Goal: Information Seeking & Learning: Learn about a topic

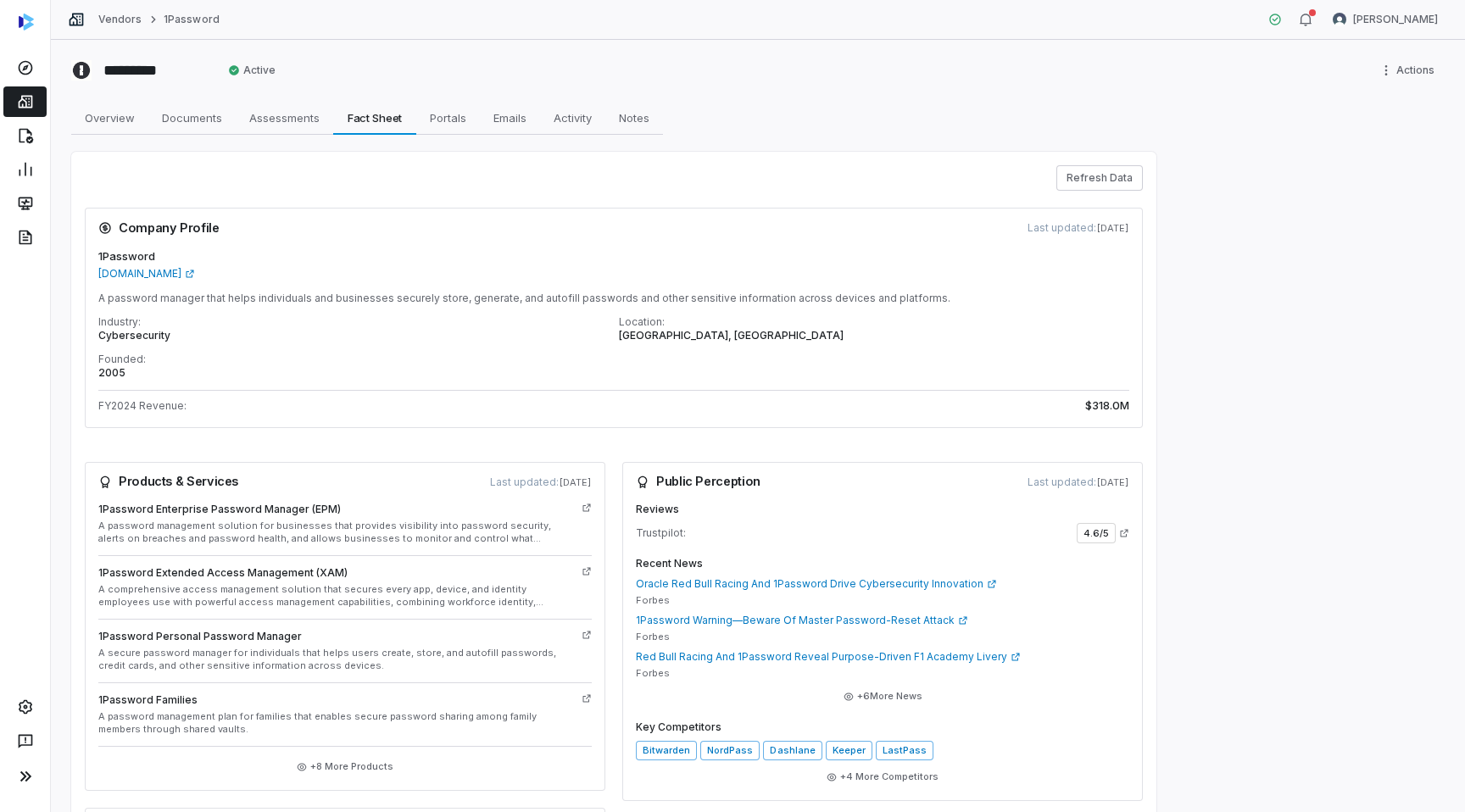
scroll to position [107, 0]
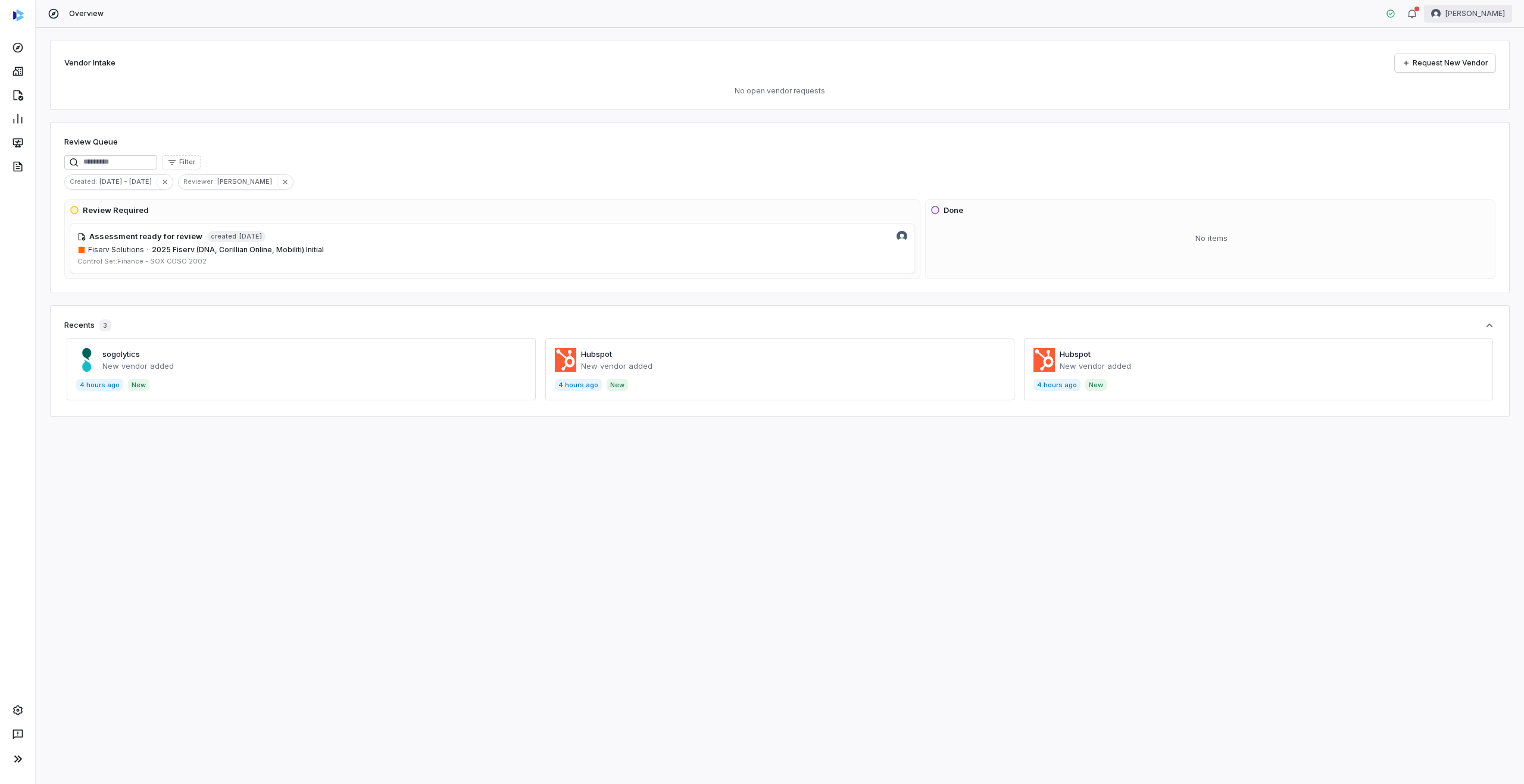
click at [1480, 15] on html "Overview Lili Jiang Vendor Intake Request New Vendor No open vendor requests Re…" at bounding box center [762, 392] width 1524 height 784
click at [1447, 114] on div "Log out" at bounding box center [1461, 109] width 91 height 19
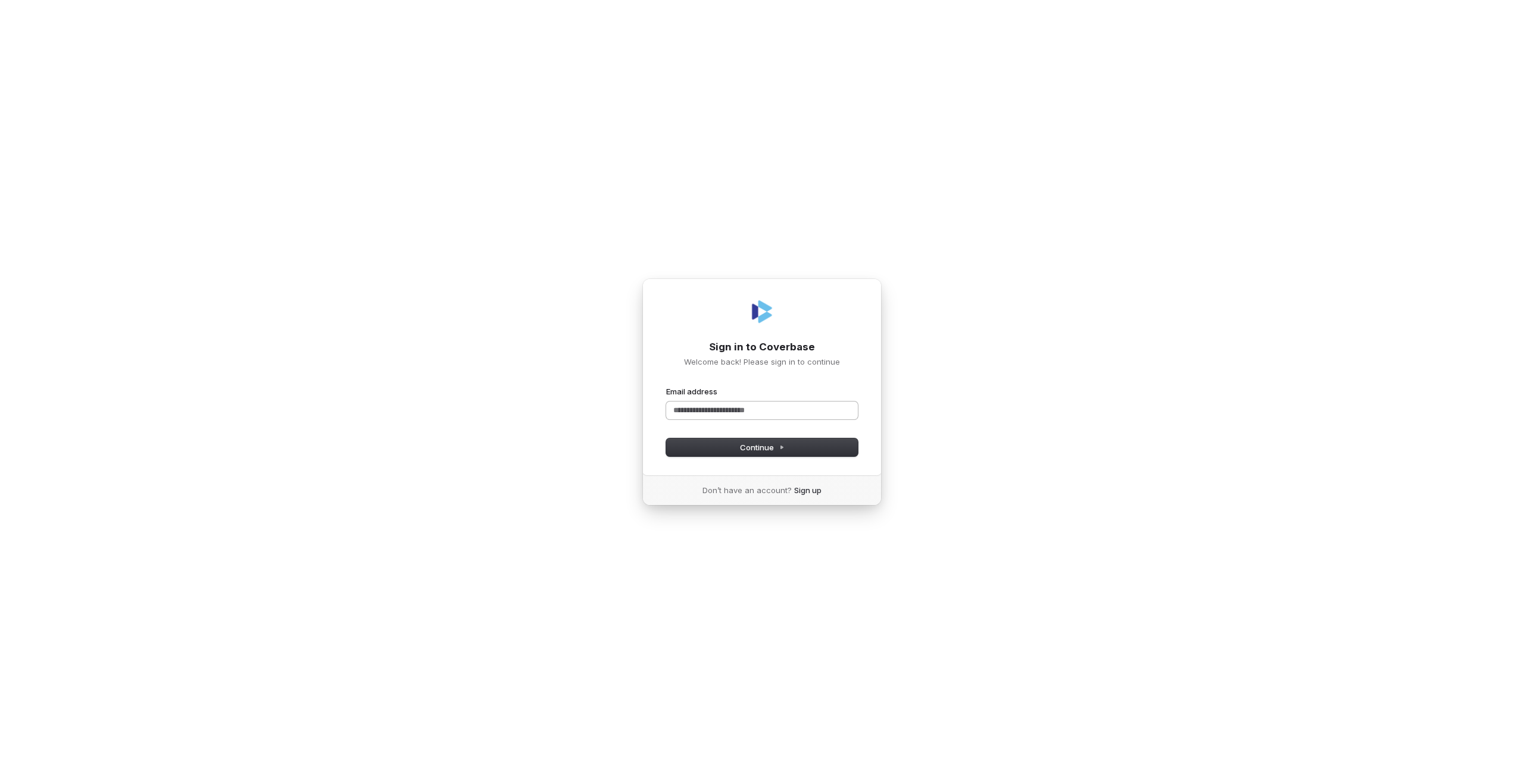
click at [675, 412] on input "Email address" at bounding box center [762, 410] width 192 height 18
type input "****"
click at [0, 783] on com-1password-button at bounding box center [0, 784] width 0 height 0
type input "**********"
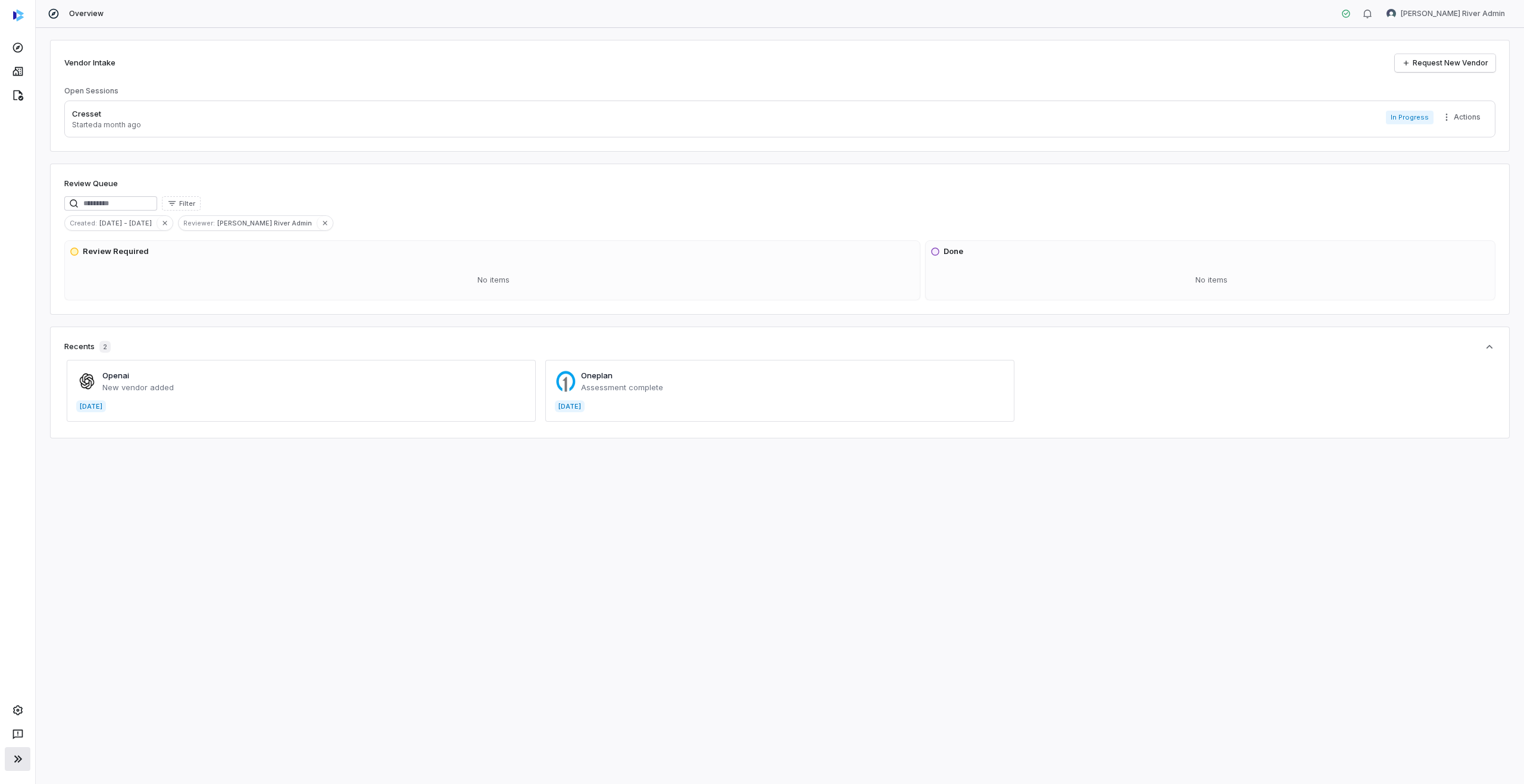
click at [13, 761] on icon at bounding box center [18, 759] width 14 height 14
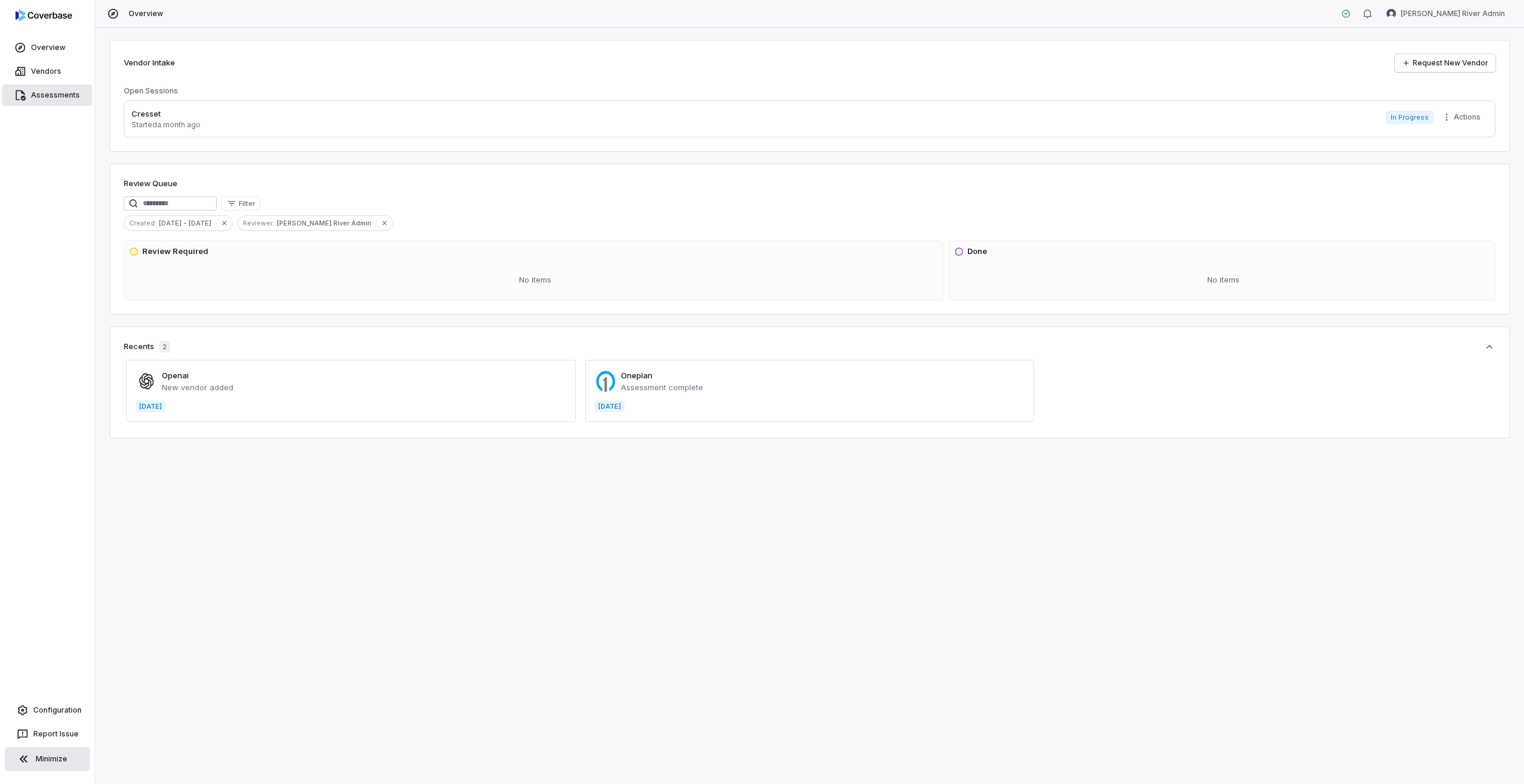
click at [44, 101] on link "Assessments" at bounding box center [47, 95] width 90 height 21
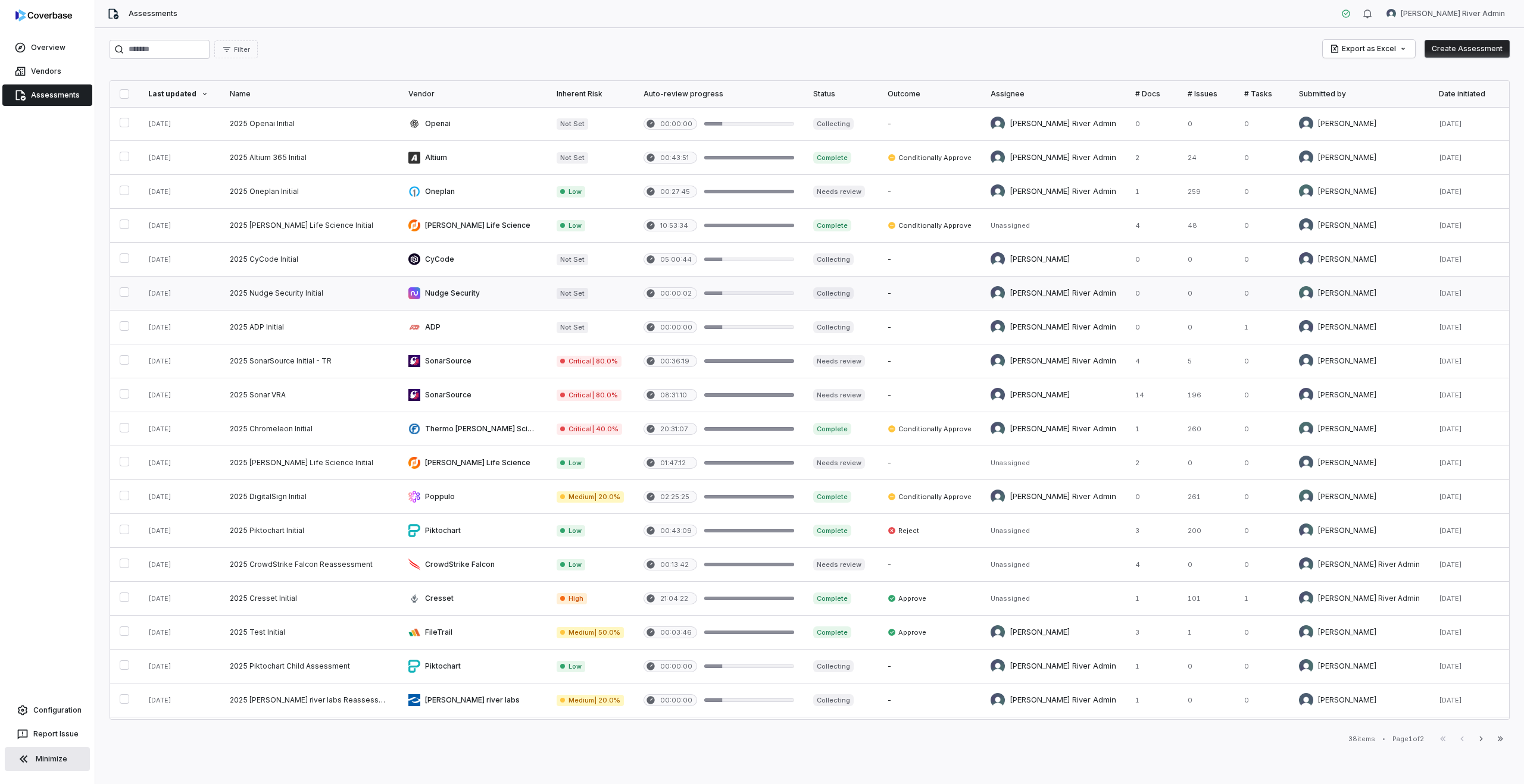
click at [360, 287] on link at bounding box center [309, 293] width 179 height 34
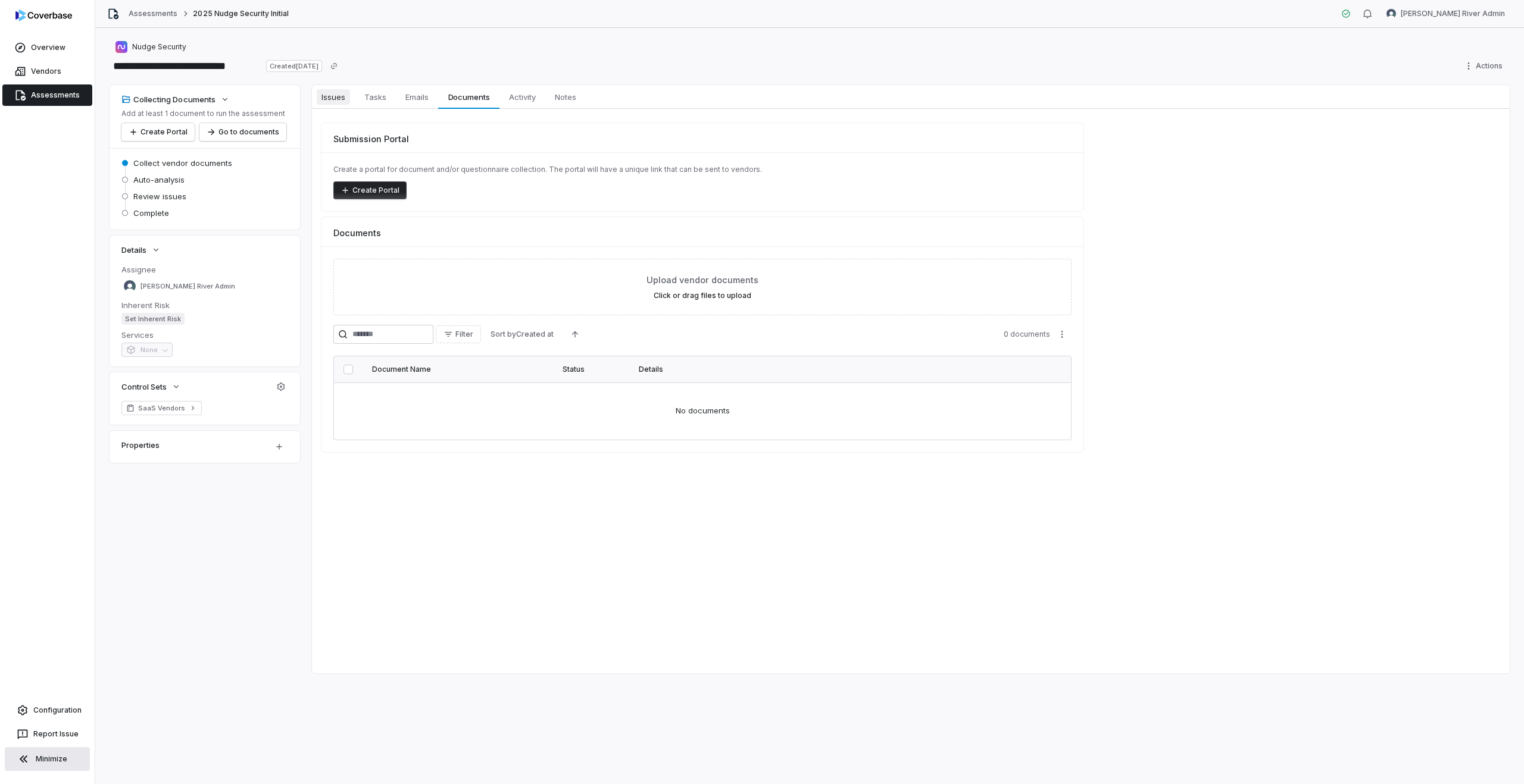
click at [331, 93] on span "Issues" at bounding box center [333, 97] width 34 height 15
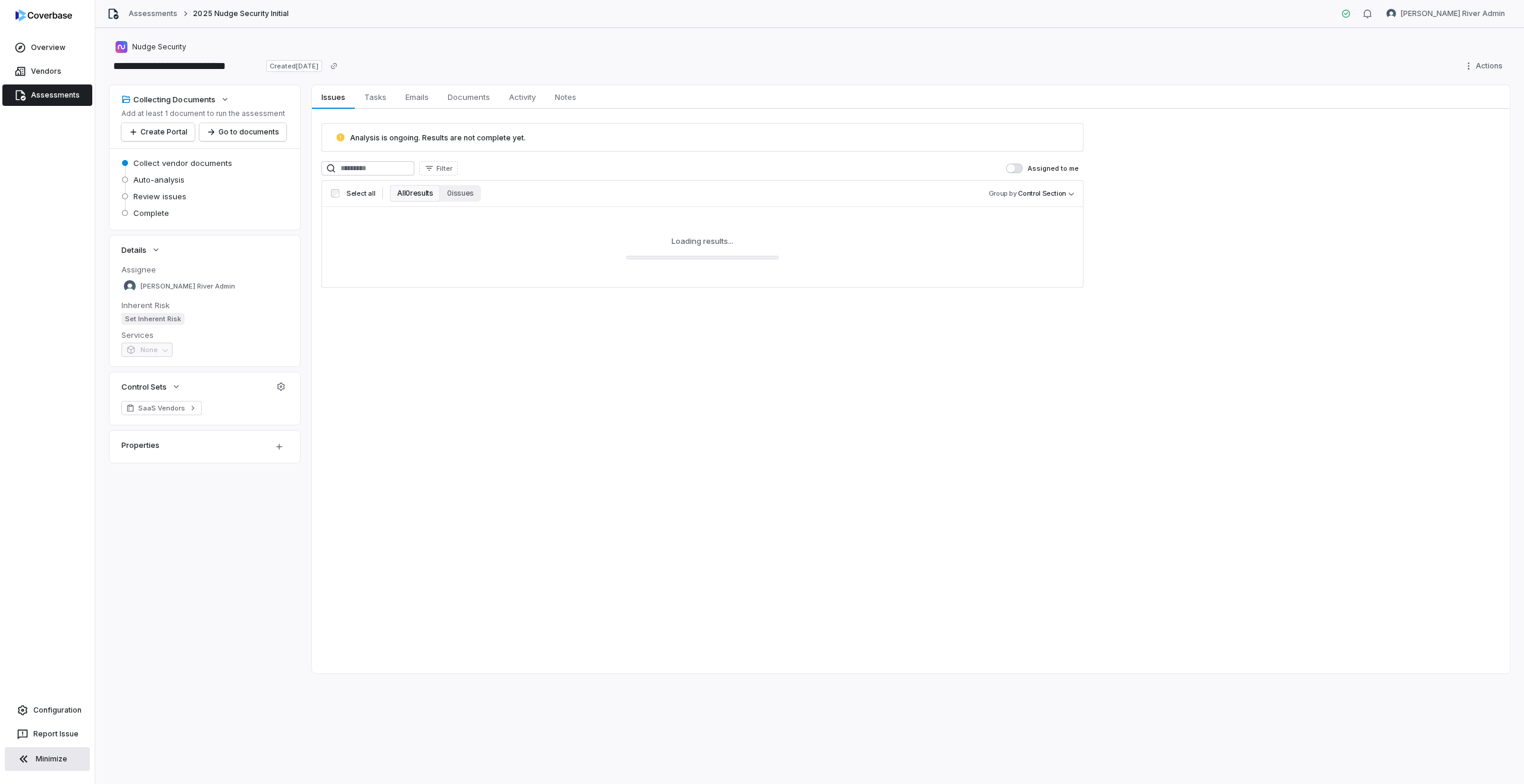
click at [52, 97] on link "Assessments" at bounding box center [47, 95] width 90 height 21
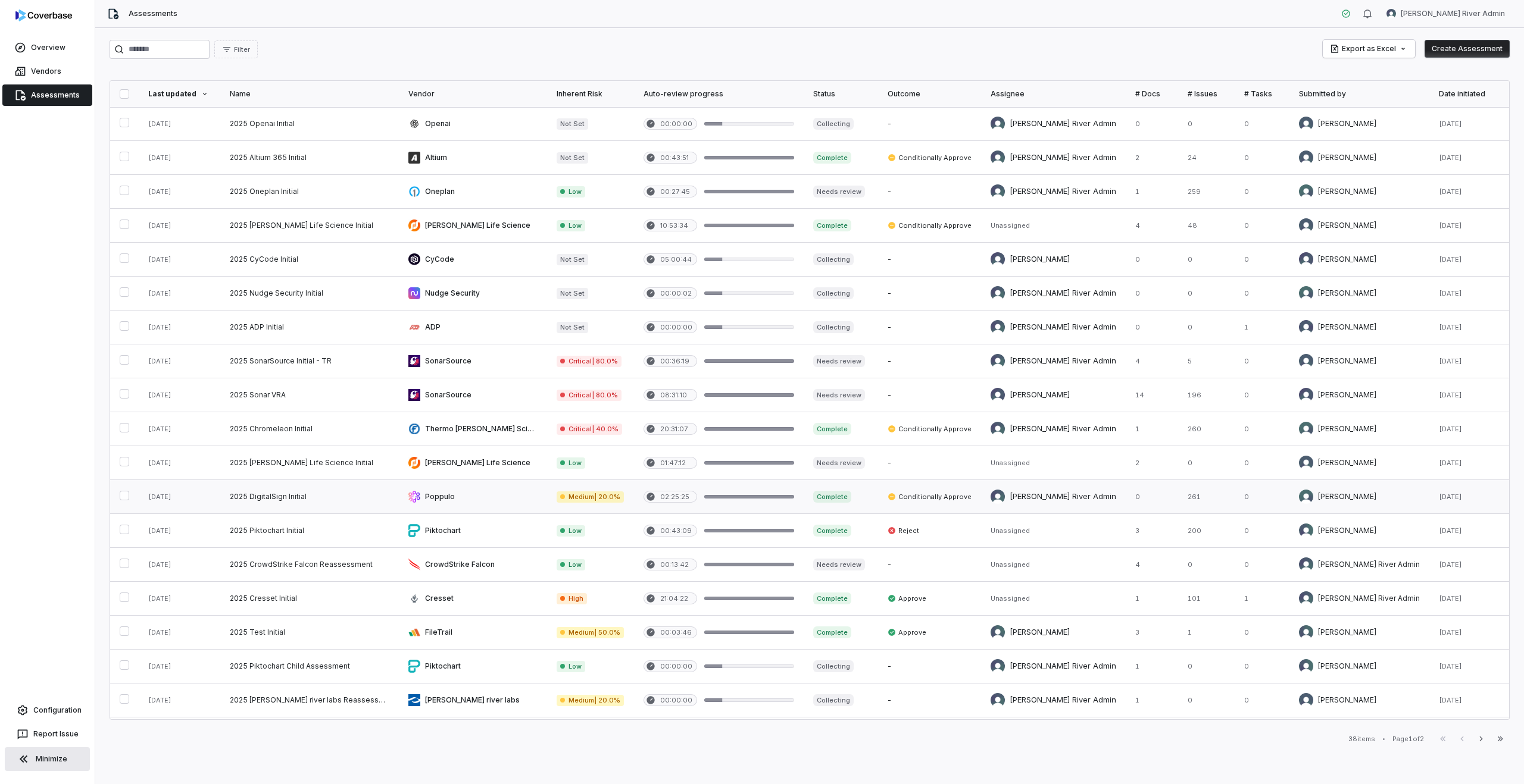
click at [459, 502] on link at bounding box center [472, 496] width 148 height 34
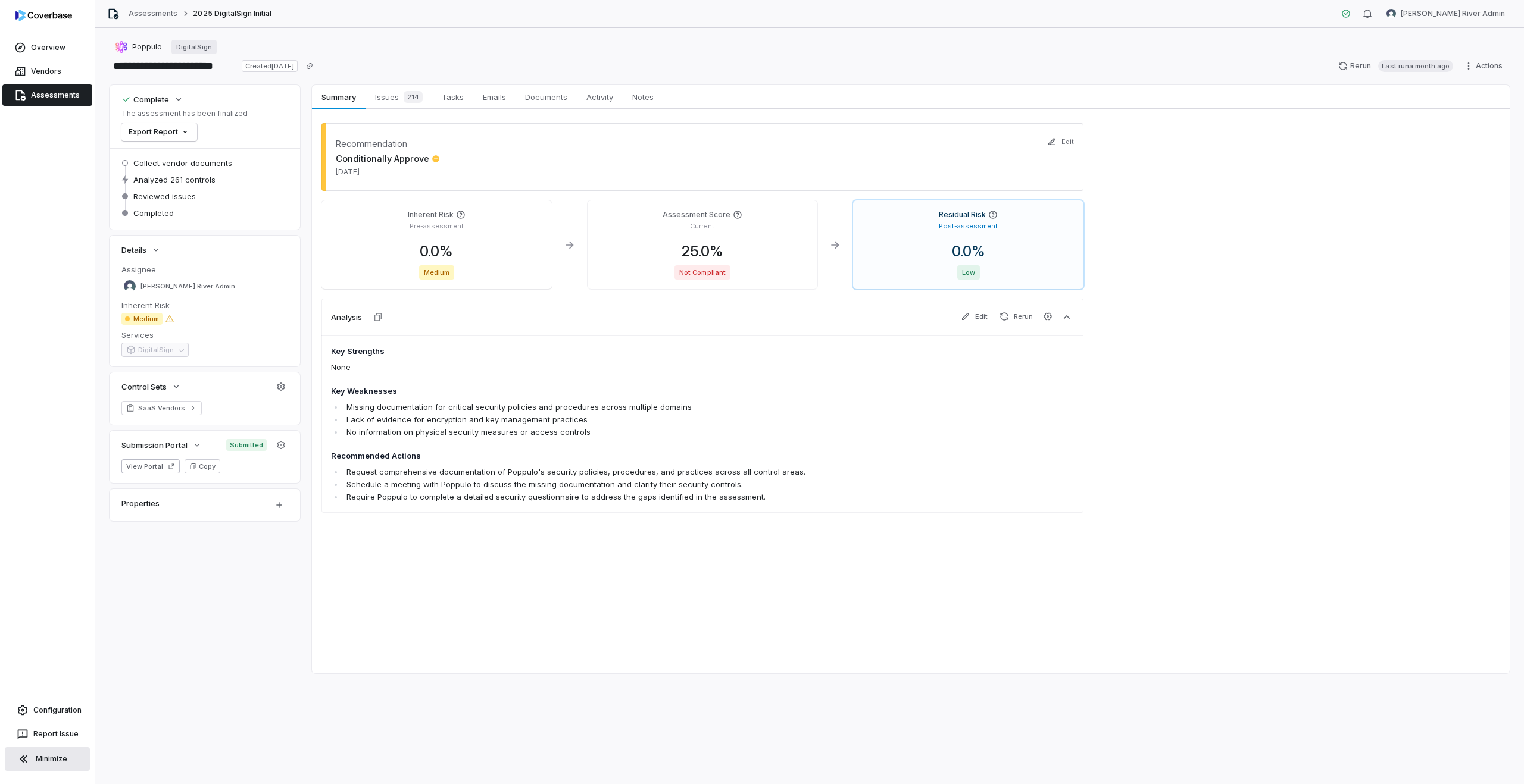
click at [470, 22] on div "Assessments 2025 DigitalSign Initial Charles River Admin" at bounding box center [809, 14] width 1428 height 28
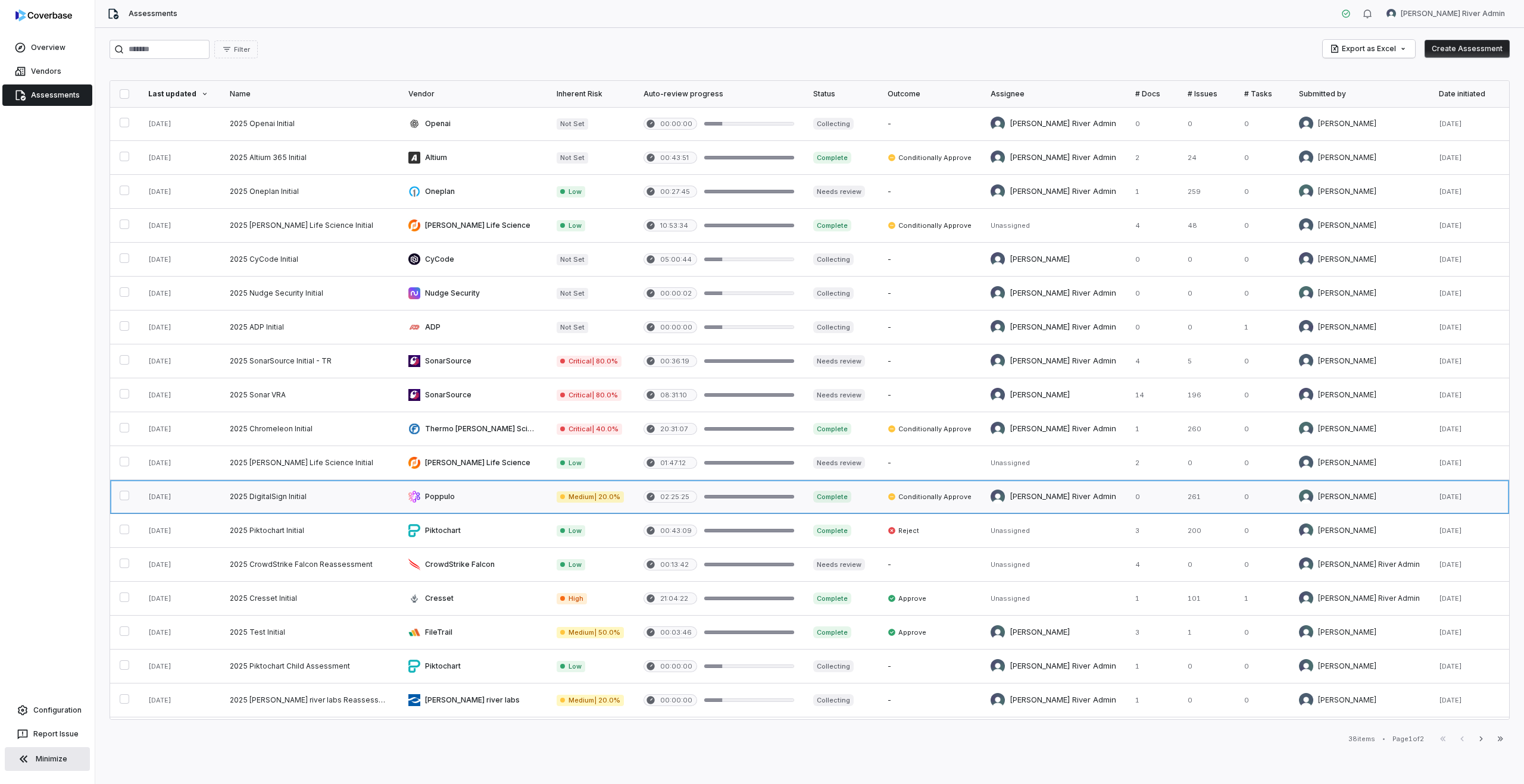
click at [427, 504] on link at bounding box center [472, 496] width 148 height 34
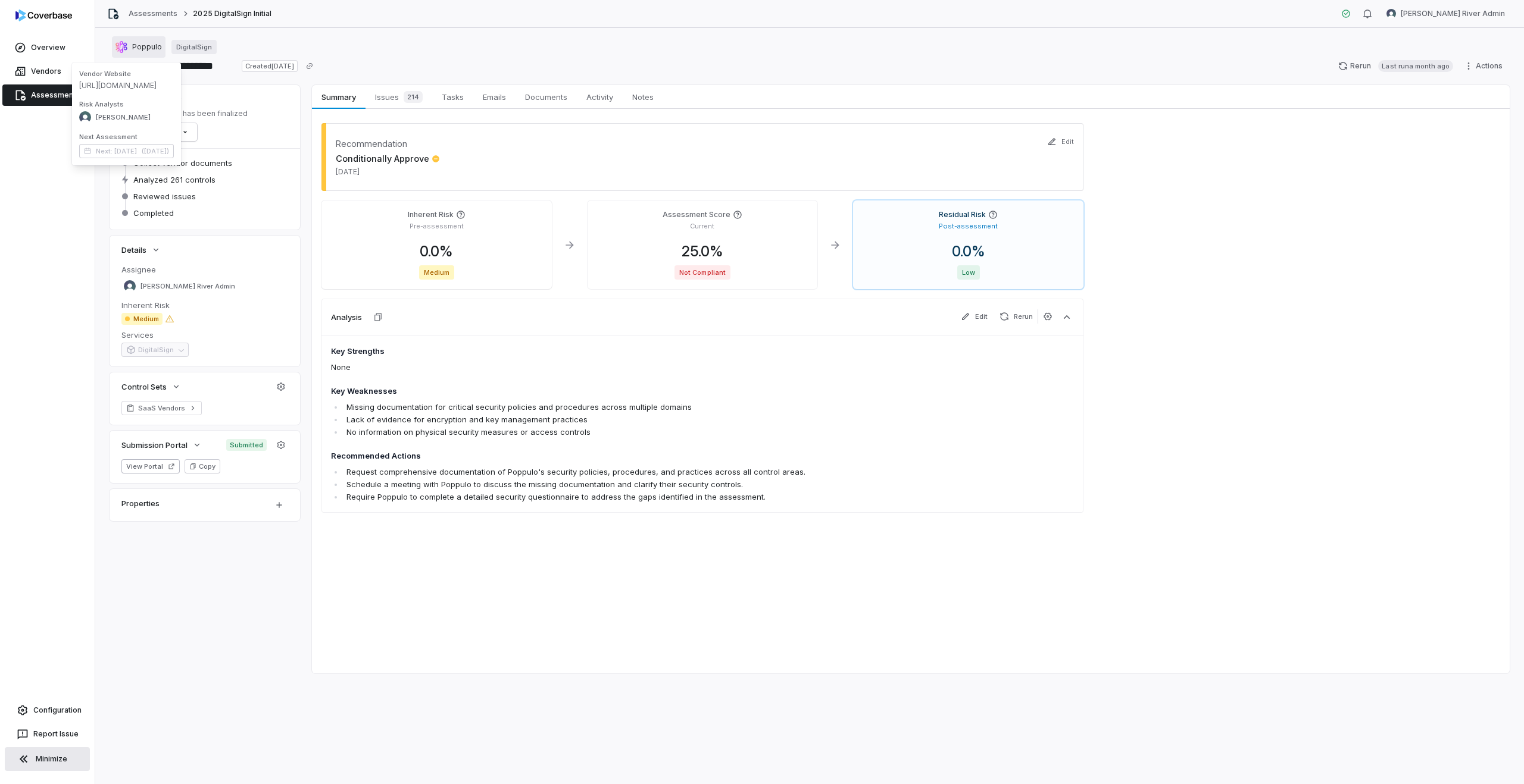
click at [148, 48] on span "Poppulo" at bounding box center [147, 47] width 30 height 10
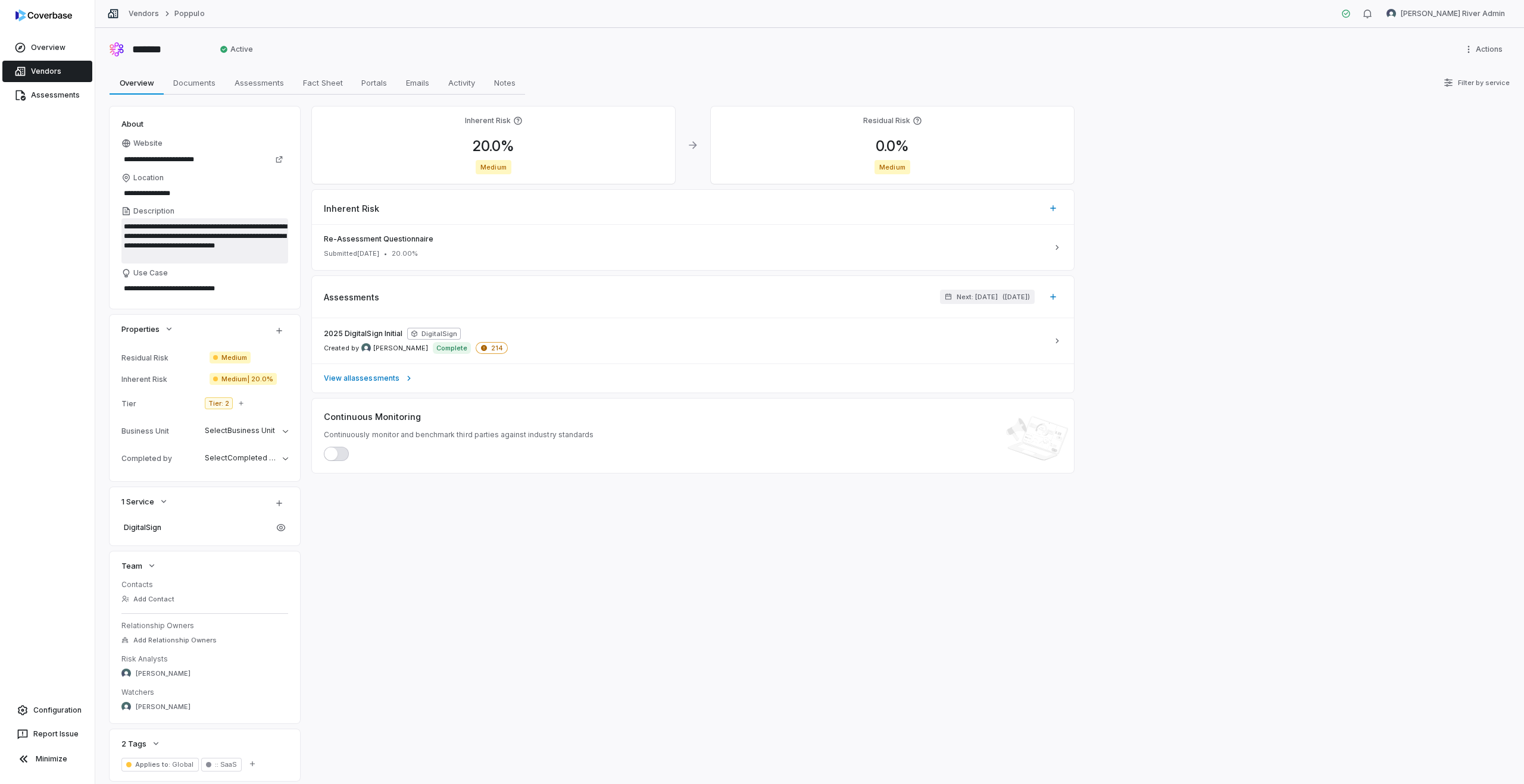
click at [144, 235] on textarea "**********" at bounding box center [204, 241] width 166 height 45
click at [216, 284] on textarea "**********" at bounding box center [204, 288] width 166 height 16
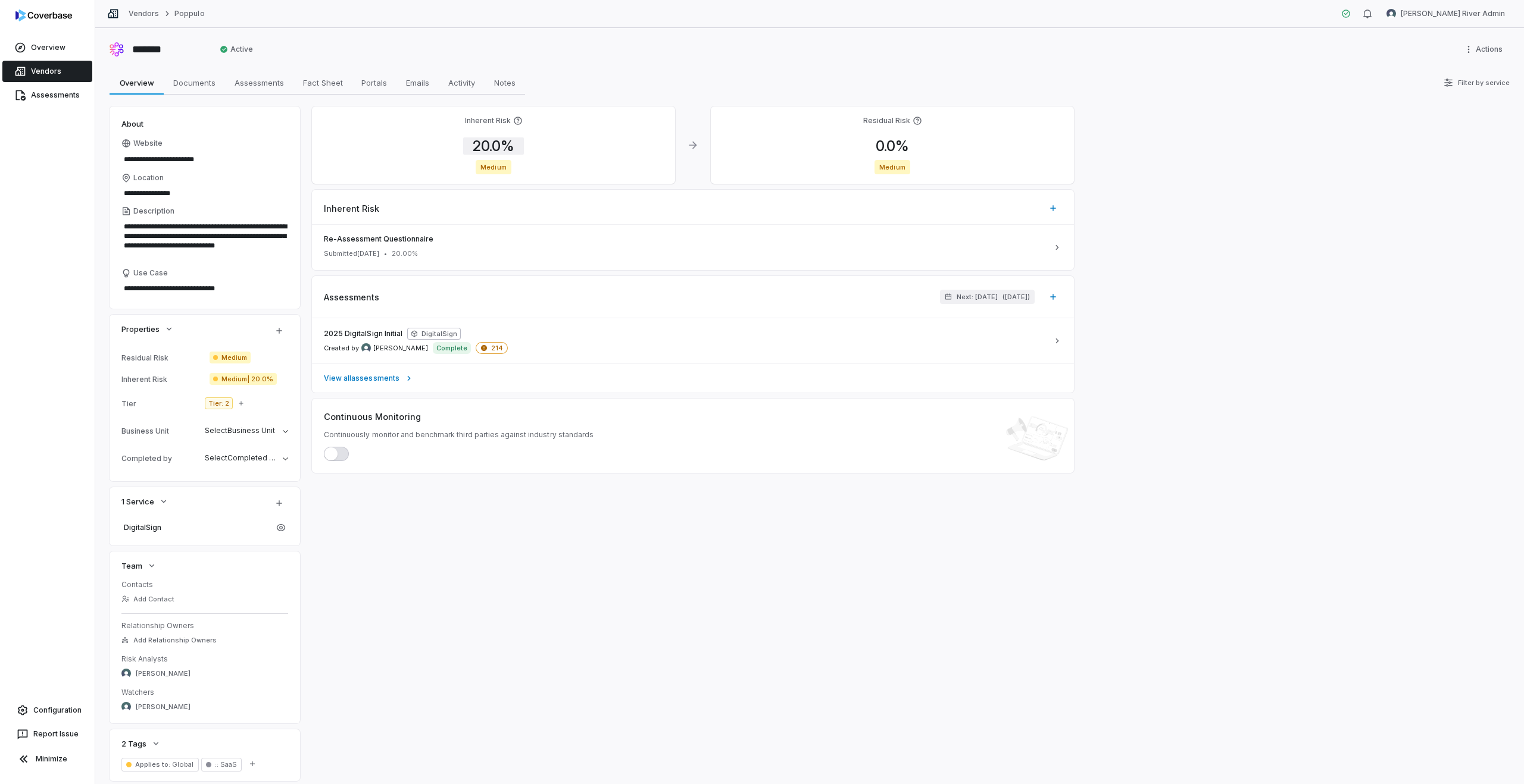
click at [511, 138] on span "20.0 %" at bounding box center [494, 146] width 61 height 17
click at [606, 133] on div "Inherent Risk 20.0 % Medium" at bounding box center [494, 145] width 363 height 77
click at [358, 333] on span "2025 DigitalSign Initial" at bounding box center [363, 334] width 79 height 10
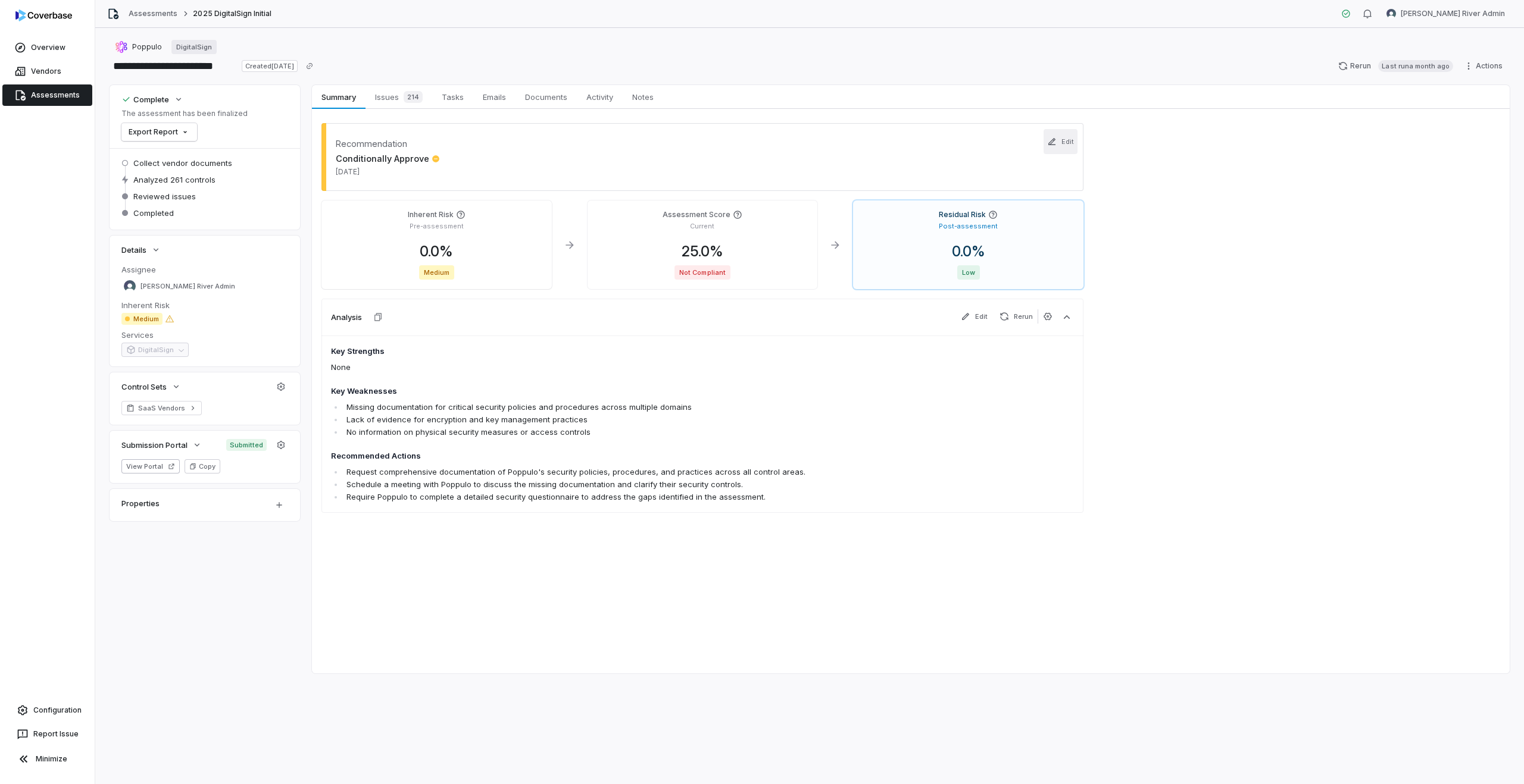
click at [1061, 143] on button "Edit" at bounding box center [1060, 141] width 34 height 25
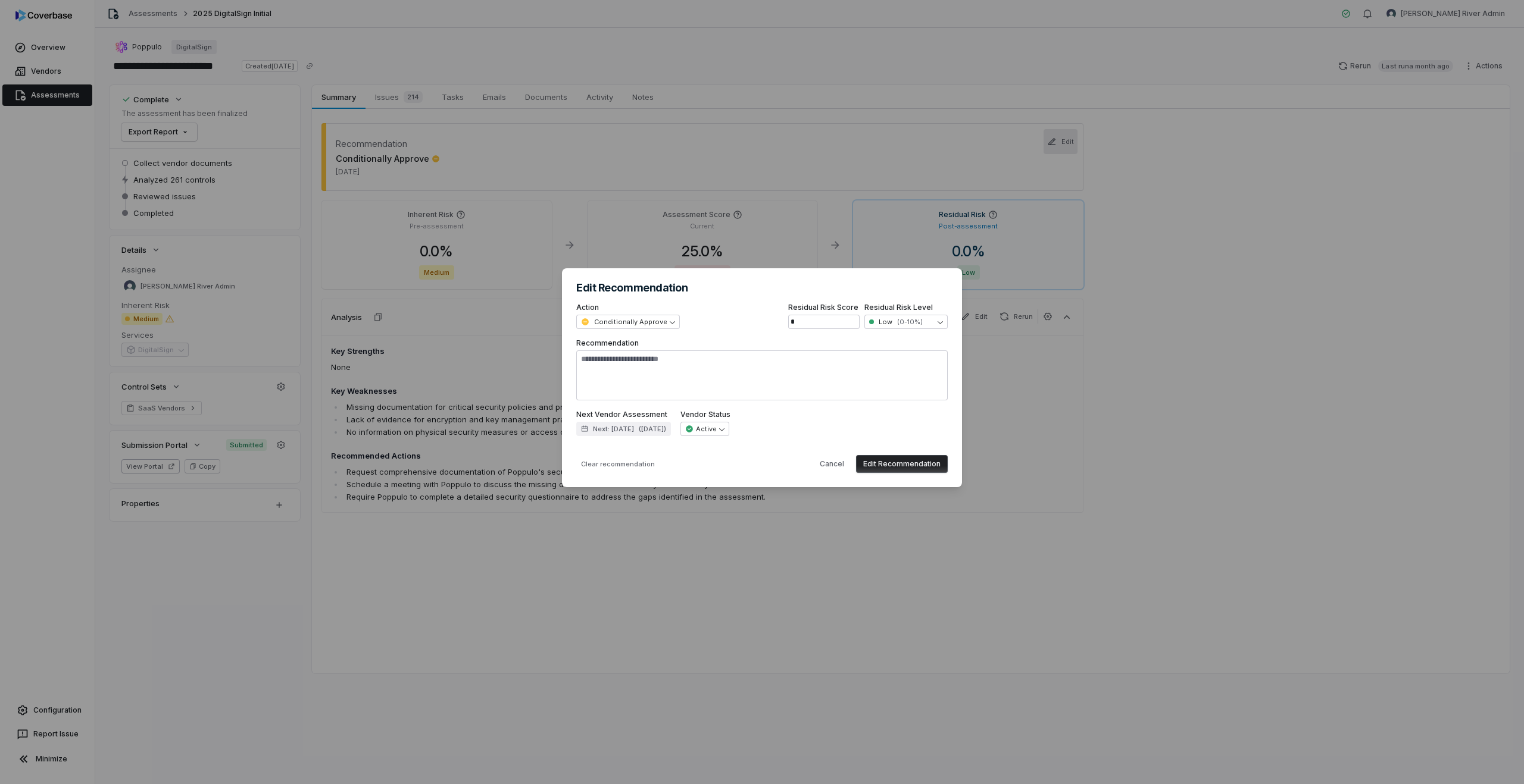
click at [1119, 239] on div "**********" at bounding box center [762, 392] width 1524 height 784
click at [828, 460] on button "Cancel" at bounding box center [831, 464] width 38 height 18
type textarea "*"
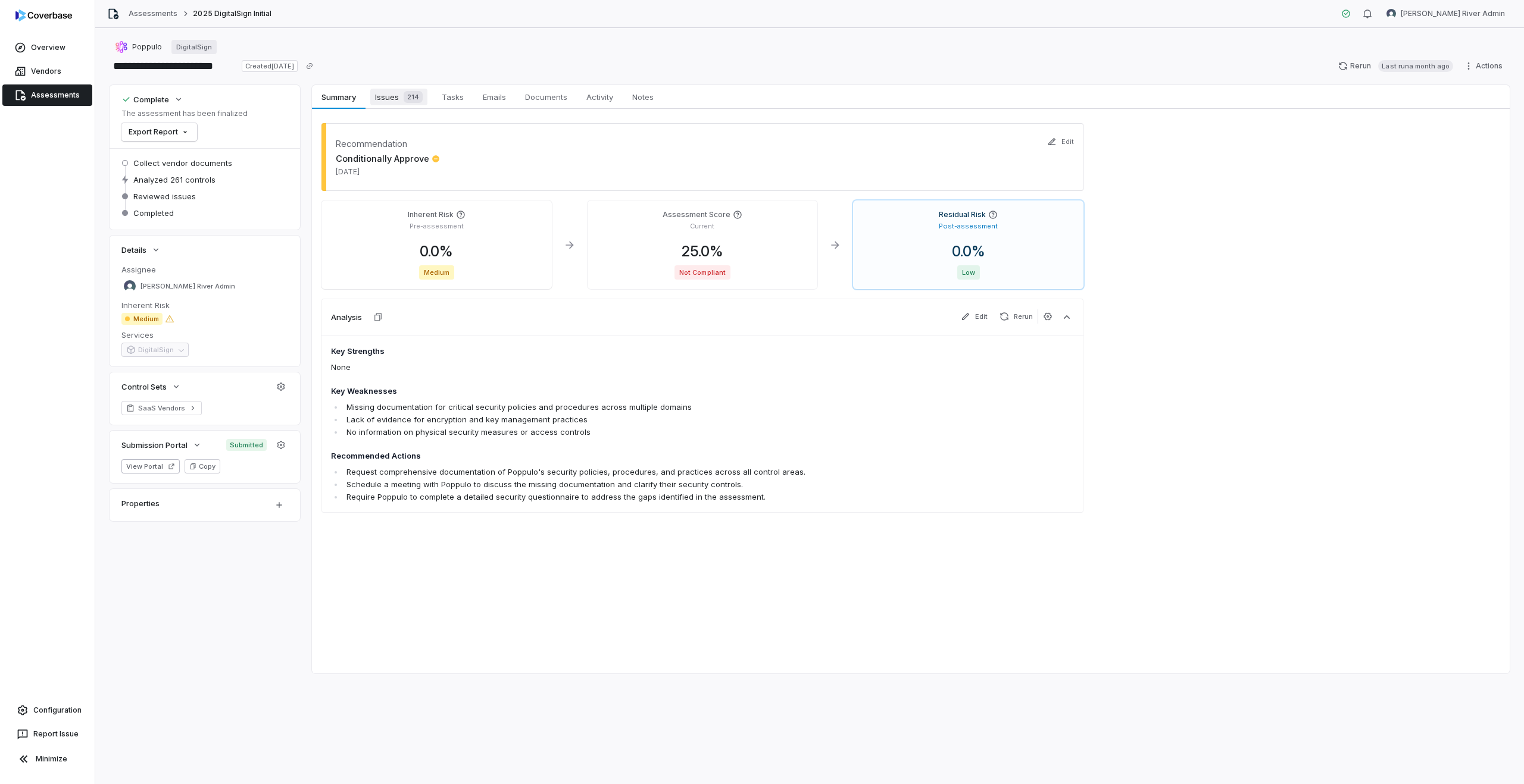
click at [378, 95] on span "Issues 214" at bounding box center [399, 97] width 57 height 16
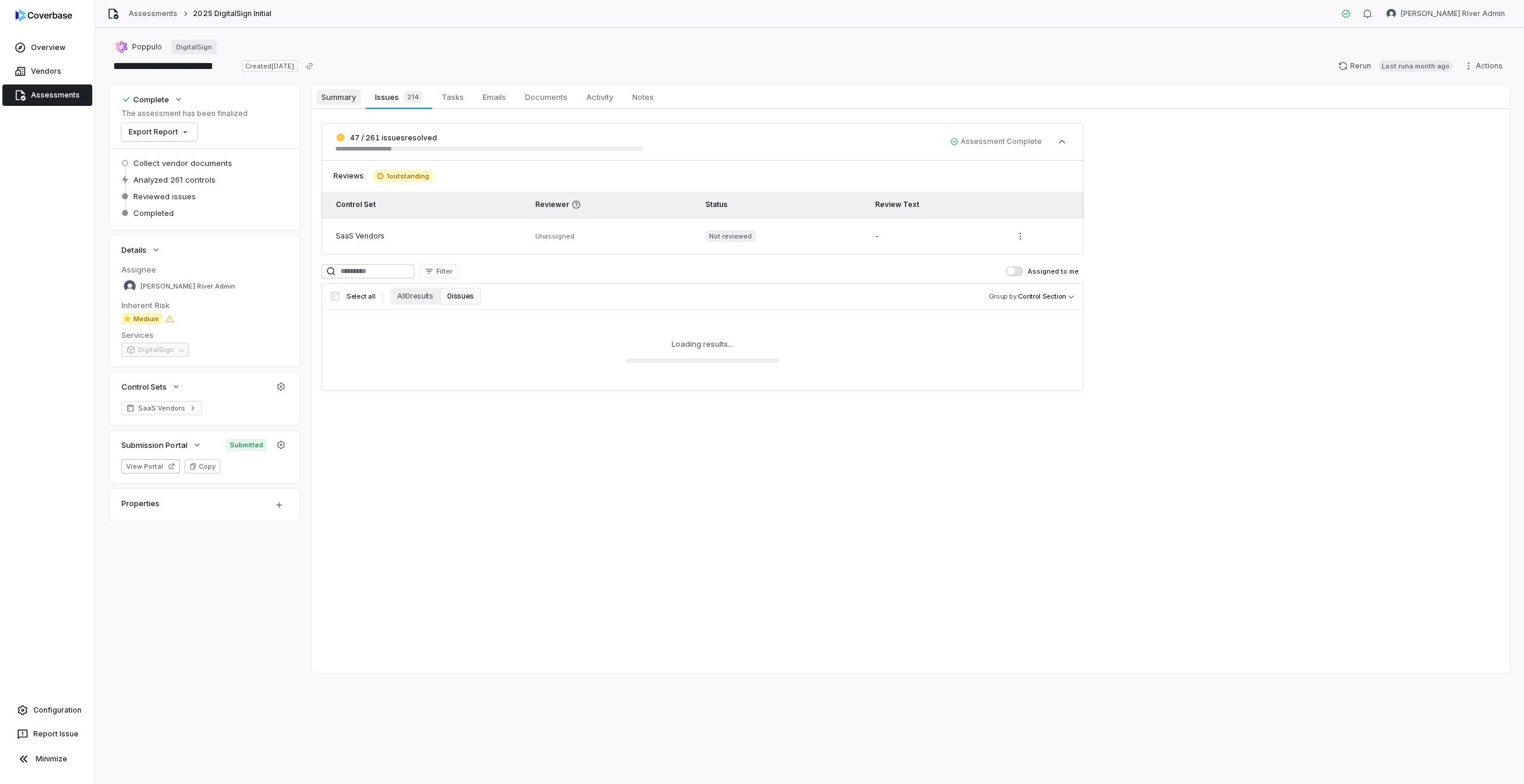
click at [332, 91] on span "Summary" at bounding box center [339, 97] width 44 height 15
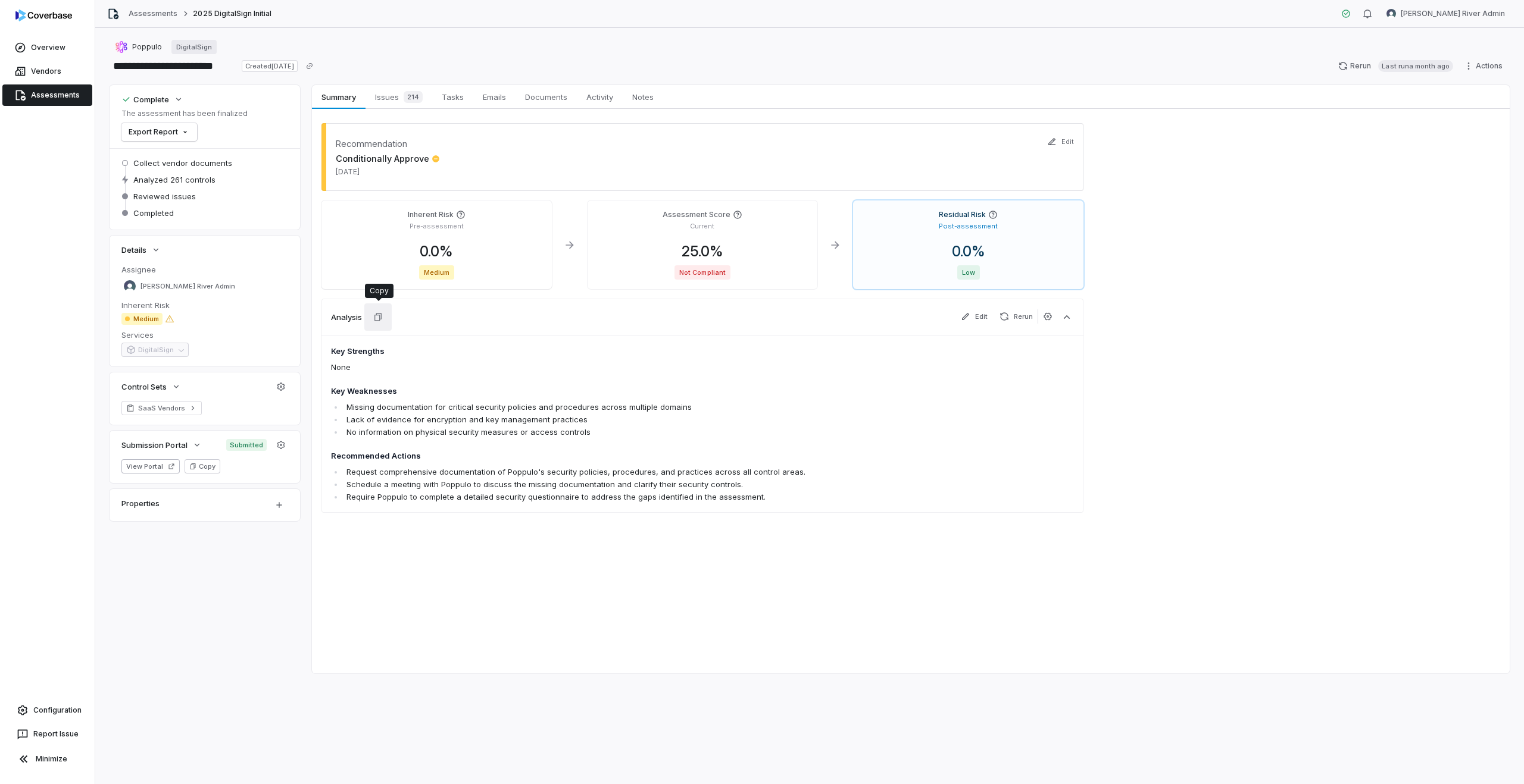
click at [376, 320] on icon "button" at bounding box center [378, 317] width 10 height 10
click at [382, 316] on icon "button" at bounding box center [378, 317] width 10 height 10
click at [141, 46] on span "Poppulo" at bounding box center [147, 47] width 30 height 10
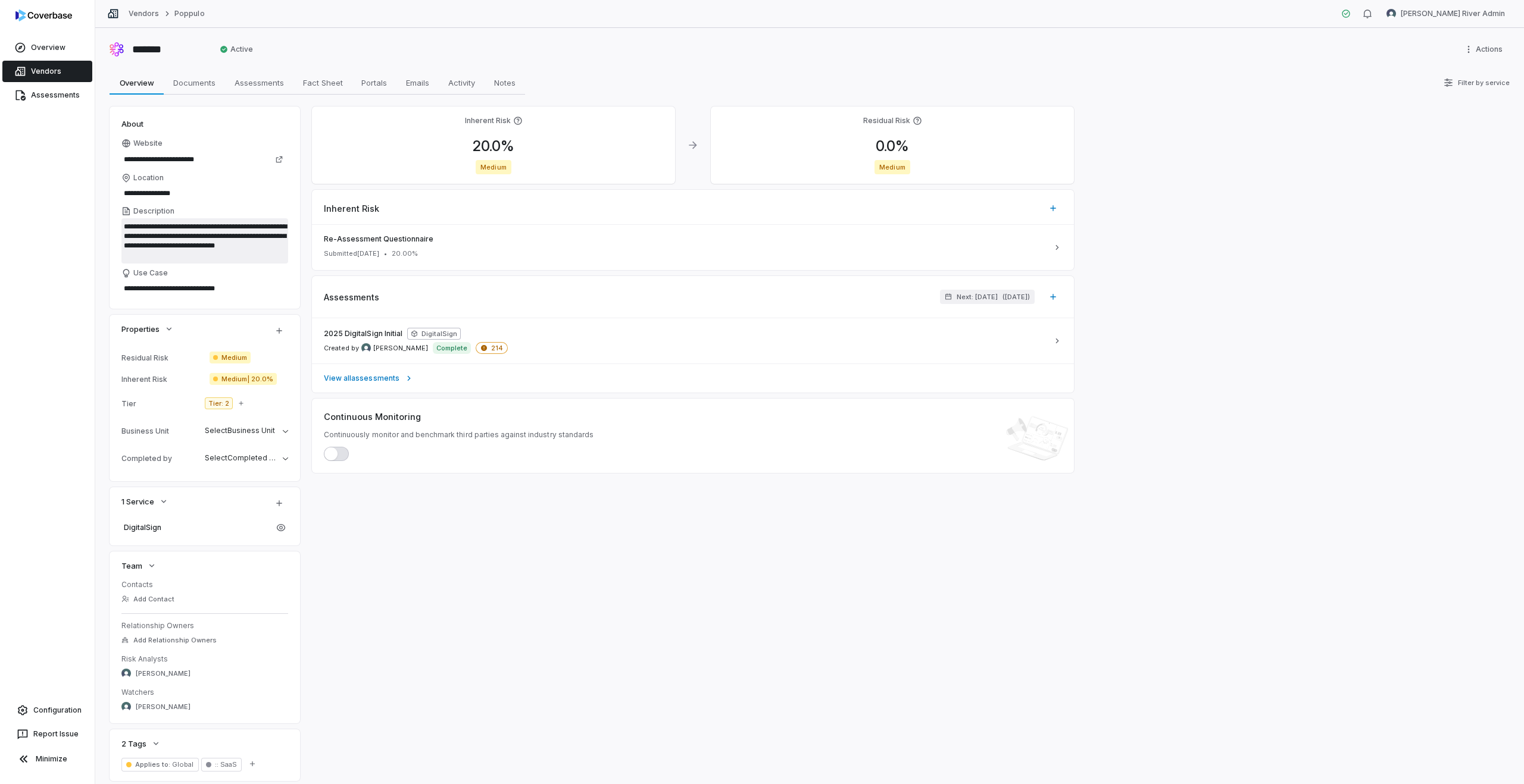
click at [179, 241] on textarea "**********" at bounding box center [204, 241] width 166 height 45
click at [164, 526] on span "DigitalSign" at bounding box center [196, 528] width 145 height 10
click at [311, 82] on span "Fact Sheet" at bounding box center [322, 82] width 49 height 15
type textarea "*"
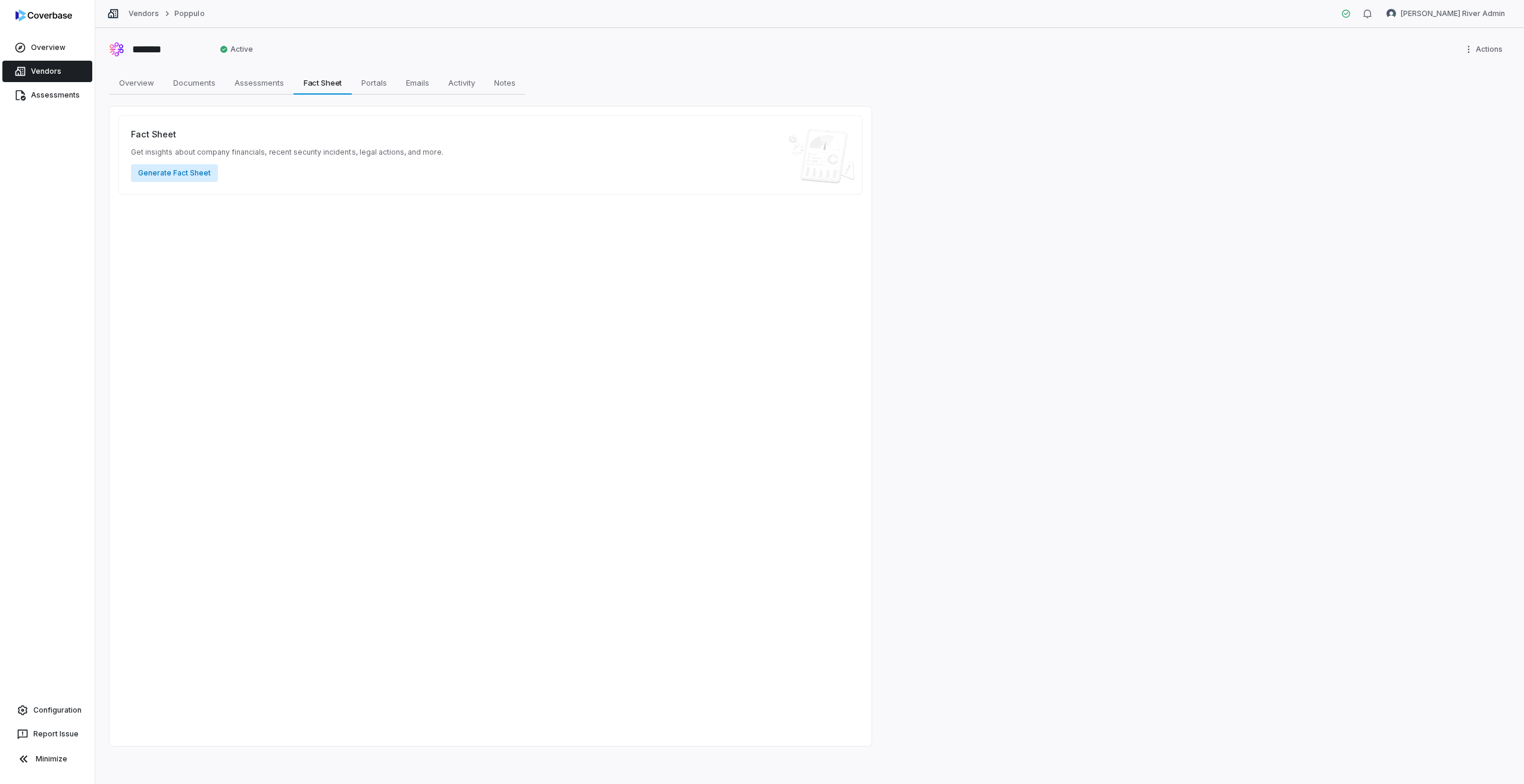
click at [186, 175] on button "Generate Fact Sheet" at bounding box center [174, 173] width 87 height 18
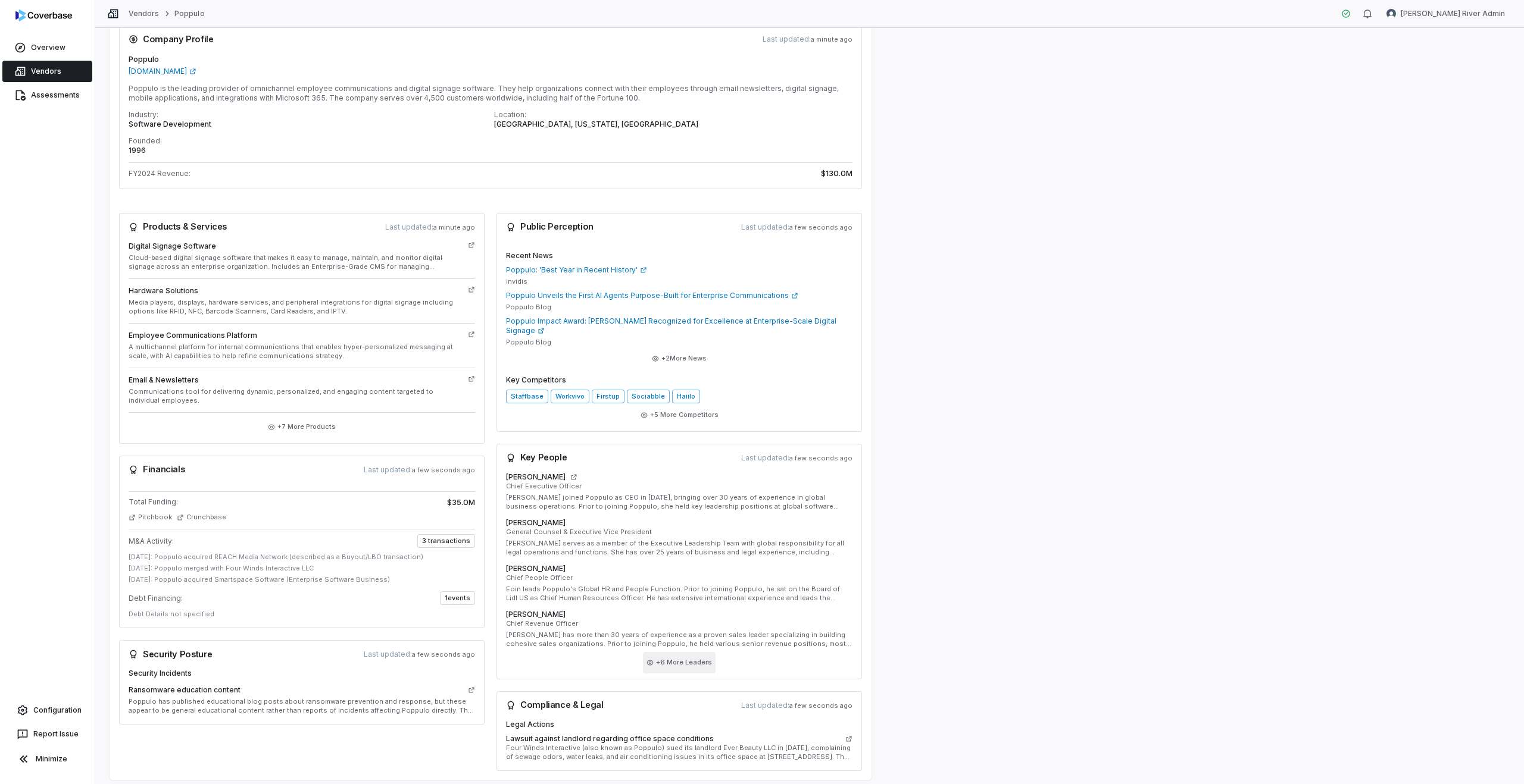
scroll to position [125, 0]
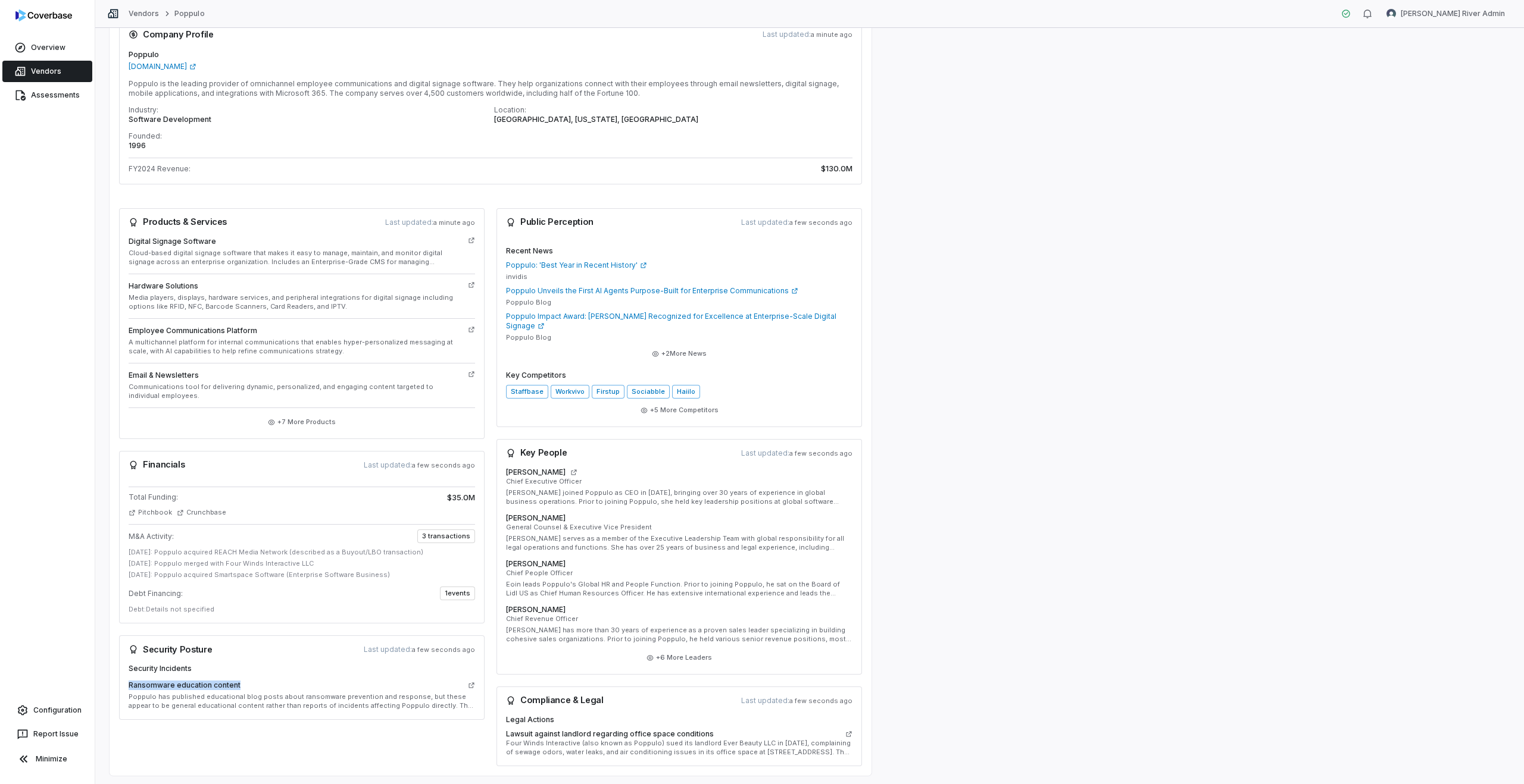
drag, startPoint x: 130, startPoint y: 684, endPoint x: 246, endPoint y: 685, distance: 116.0
click at [246, 685] on div "Ransomware education content" at bounding box center [302, 685] width 346 height 14
copy h5 "Ransomware education content"
drag, startPoint x: 707, startPoint y: 724, endPoint x: 496, endPoint y: 724, distance: 211.0
click at [497, 724] on div "Legal Actions Lawsuit against landlord regarding office space conditions Four W…" at bounding box center [679, 741] width 366 height 51
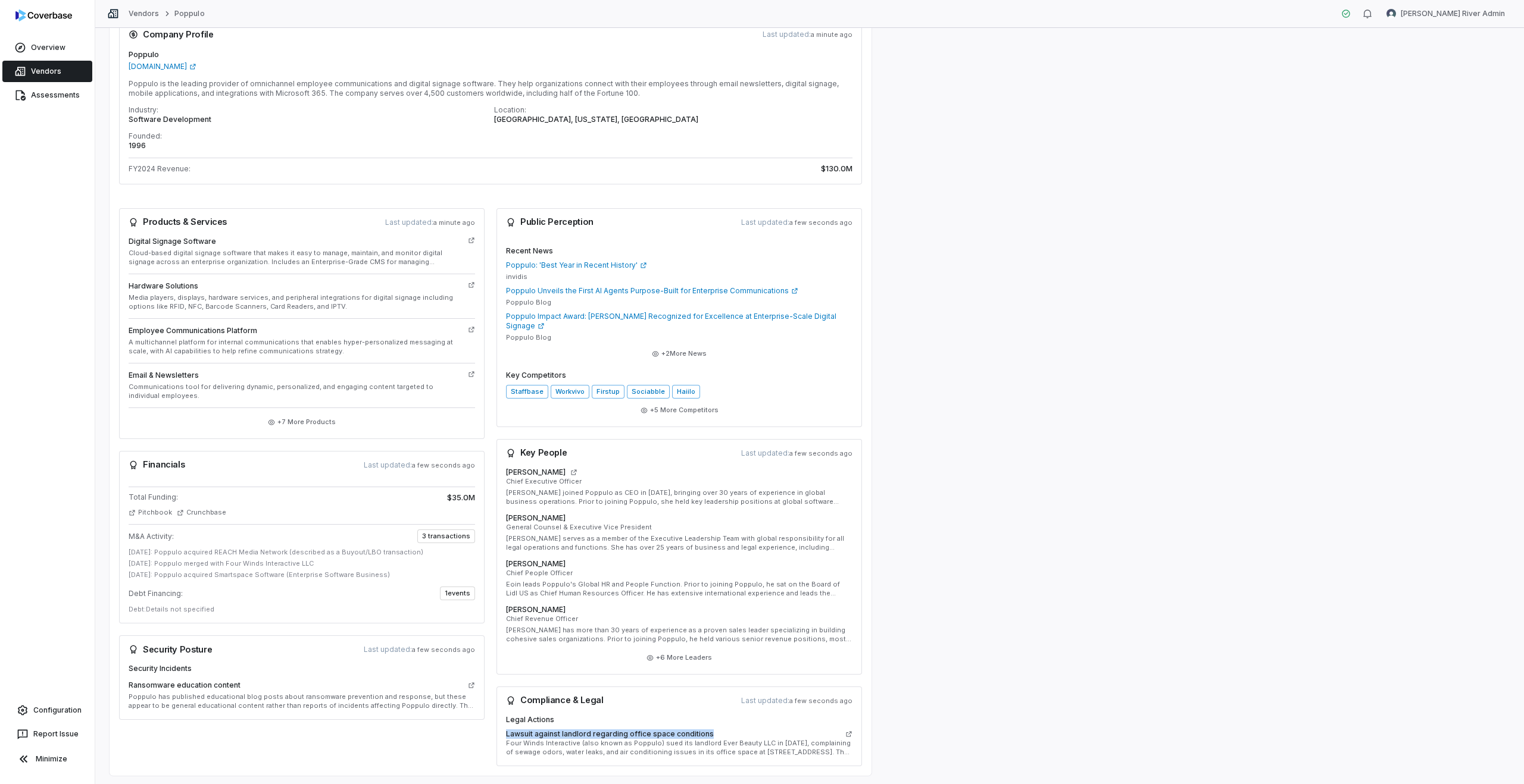
copy h5 "Lawsuit against landlord regarding office space conditions"
click at [681, 662] on div "Ruth Fornell Chief Executive Officer Ruth joined Poppulo as CEO in December 202…" at bounding box center [679, 571] width 366 height 207
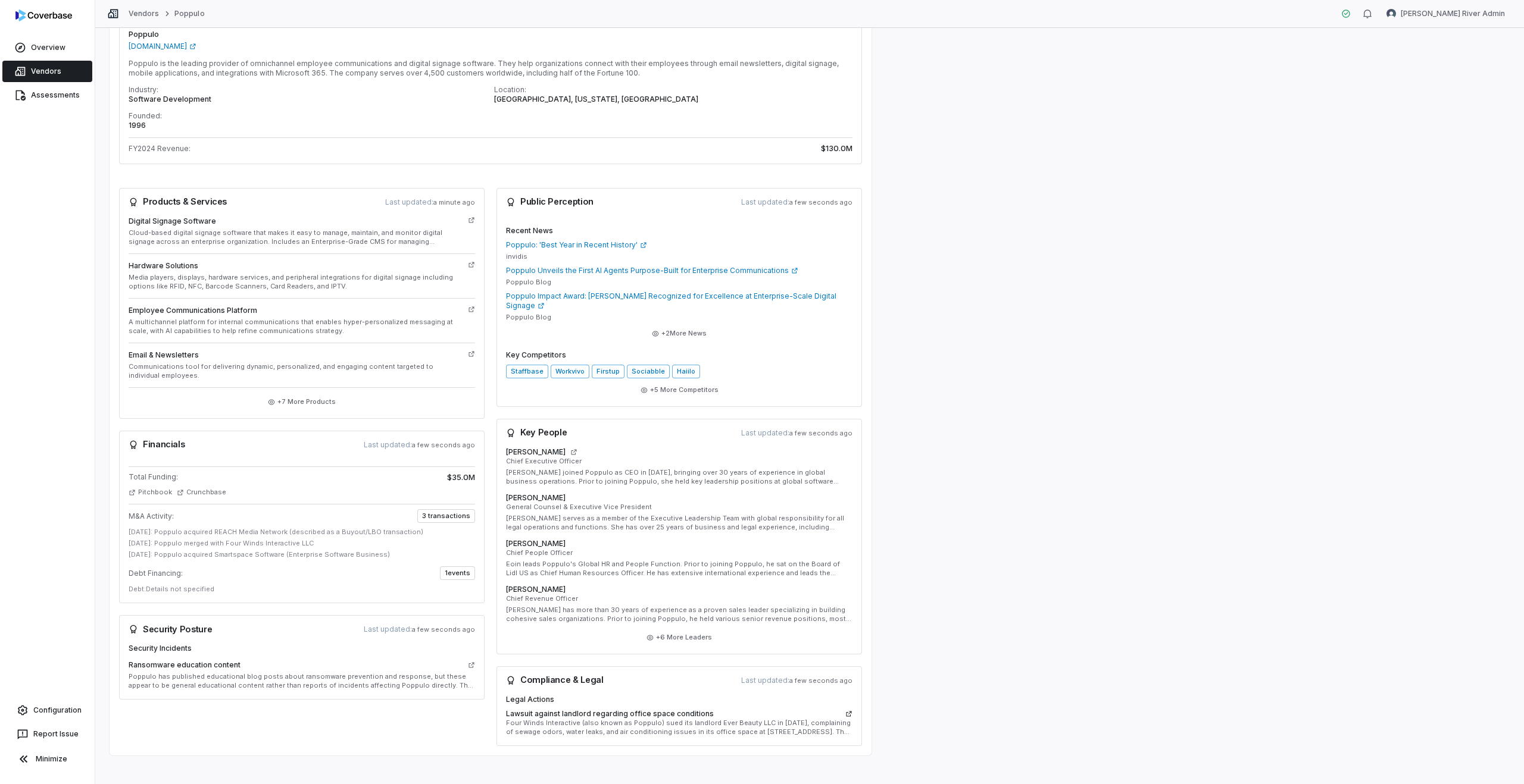
click at [848, 710] on icon at bounding box center [849, 714] width 7 height 7
drag, startPoint x: 713, startPoint y: 704, endPoint x: 506, endPoint y: 707, distance: 207.0
click at [506, 709] on div "Lawsuit against landlord regarding office space conditions" at bounding box center [679, 714] width 346 height 10
copy h5 "Lawsuit against landlord regarding office space conditions"
click at [850, 710] on icon at bounding box center [849, 714] width 7 height 7
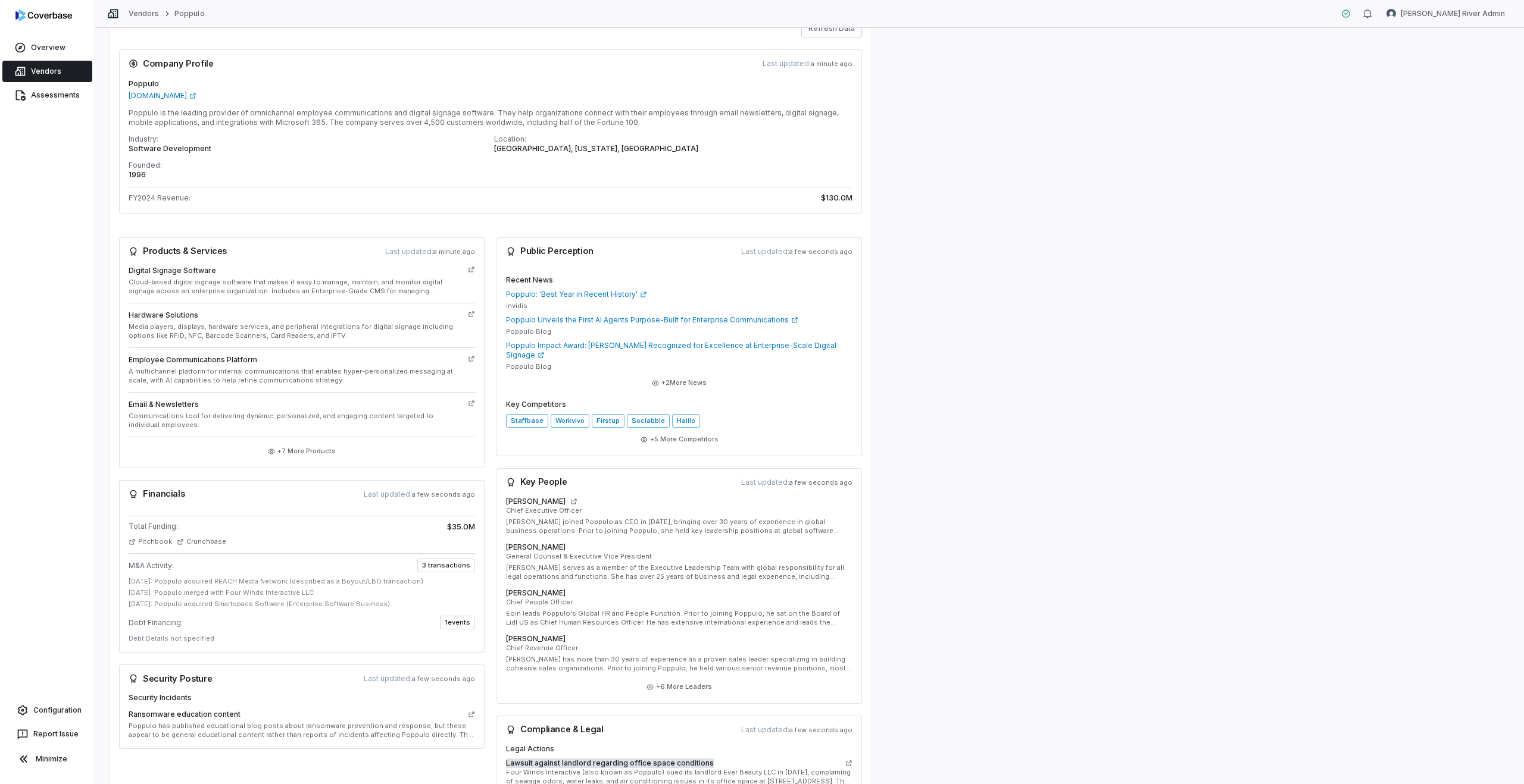
scroll to position [95, 0]
drag, startPoint x: 402, startPoint y: 609, endPoint x: 127, endPoint y: 585, distance: 276.0
click at [127, 585] on div "Total Funding: $35.0M Pitchbook Crunchbase M&A Activity: 3 transactions Februar…" at bounding box center [302, 582] width 366 height 144
copy div "February 2025: Poppulo acquired REACH Media Network (described as a Buyout/LBO …"
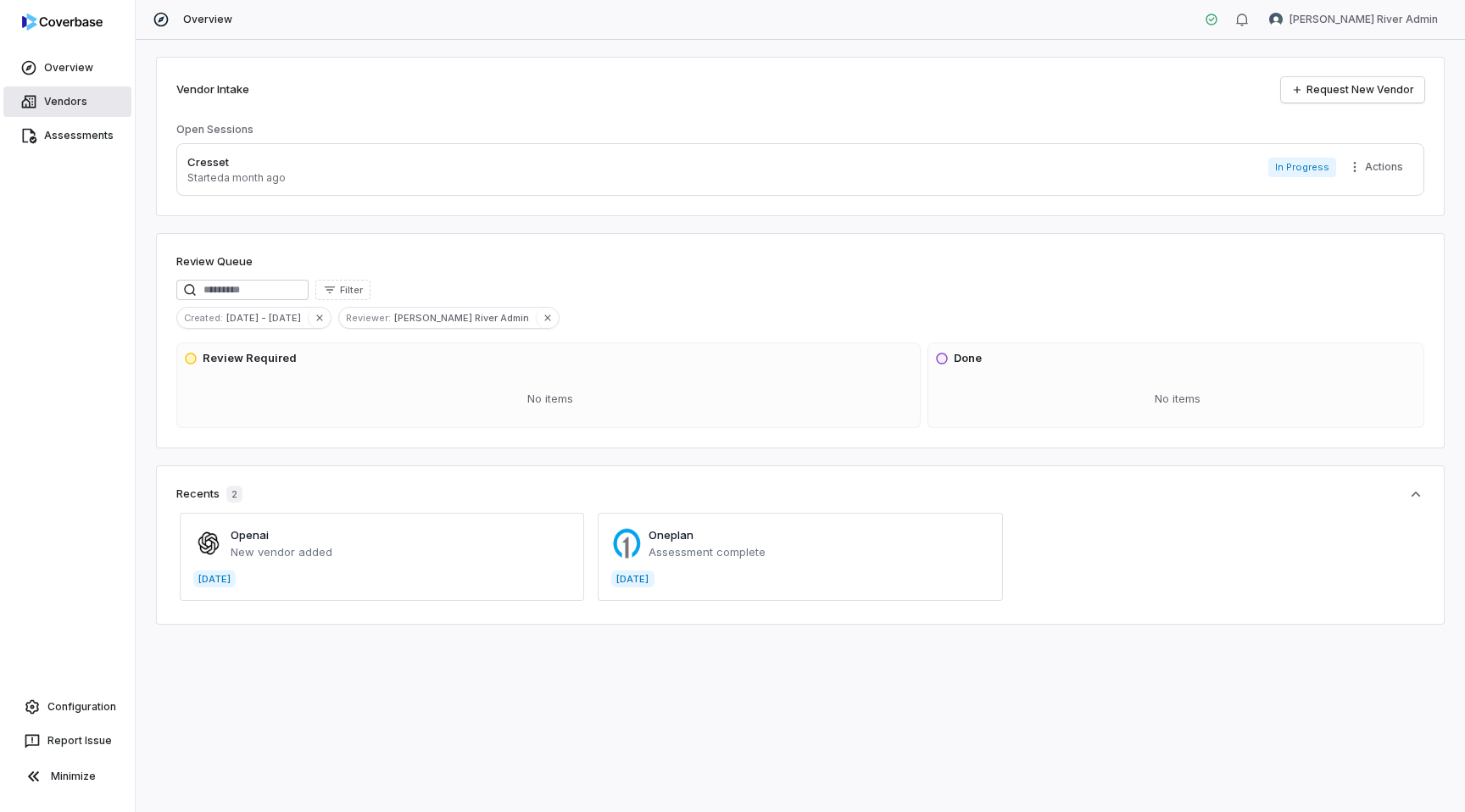
click at [44, 91] on link "Vendors" at bounding box center [67, 102] width 128 height 30
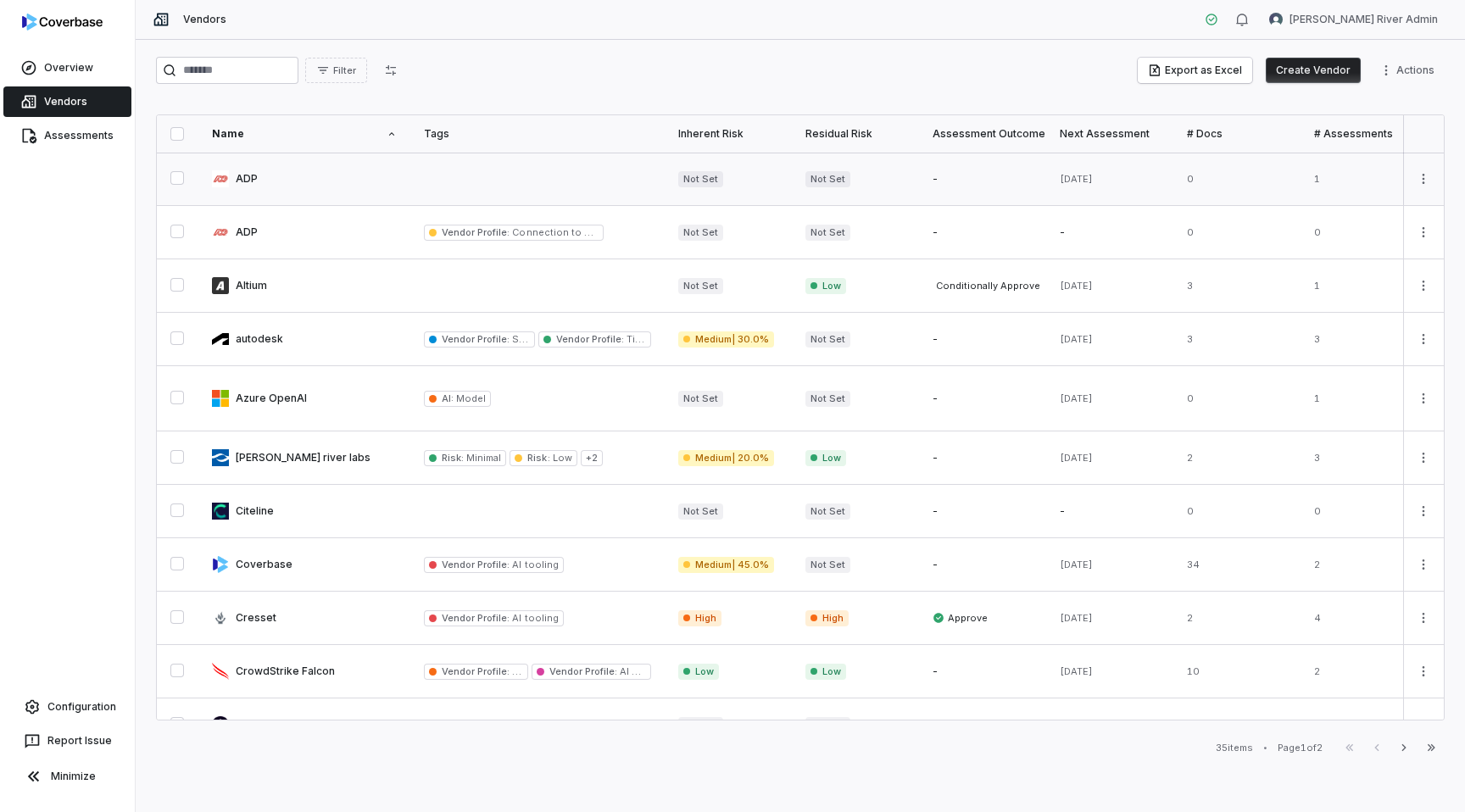
click at [238, 178] on link at bounding box center [305, 179] width 212 height 53
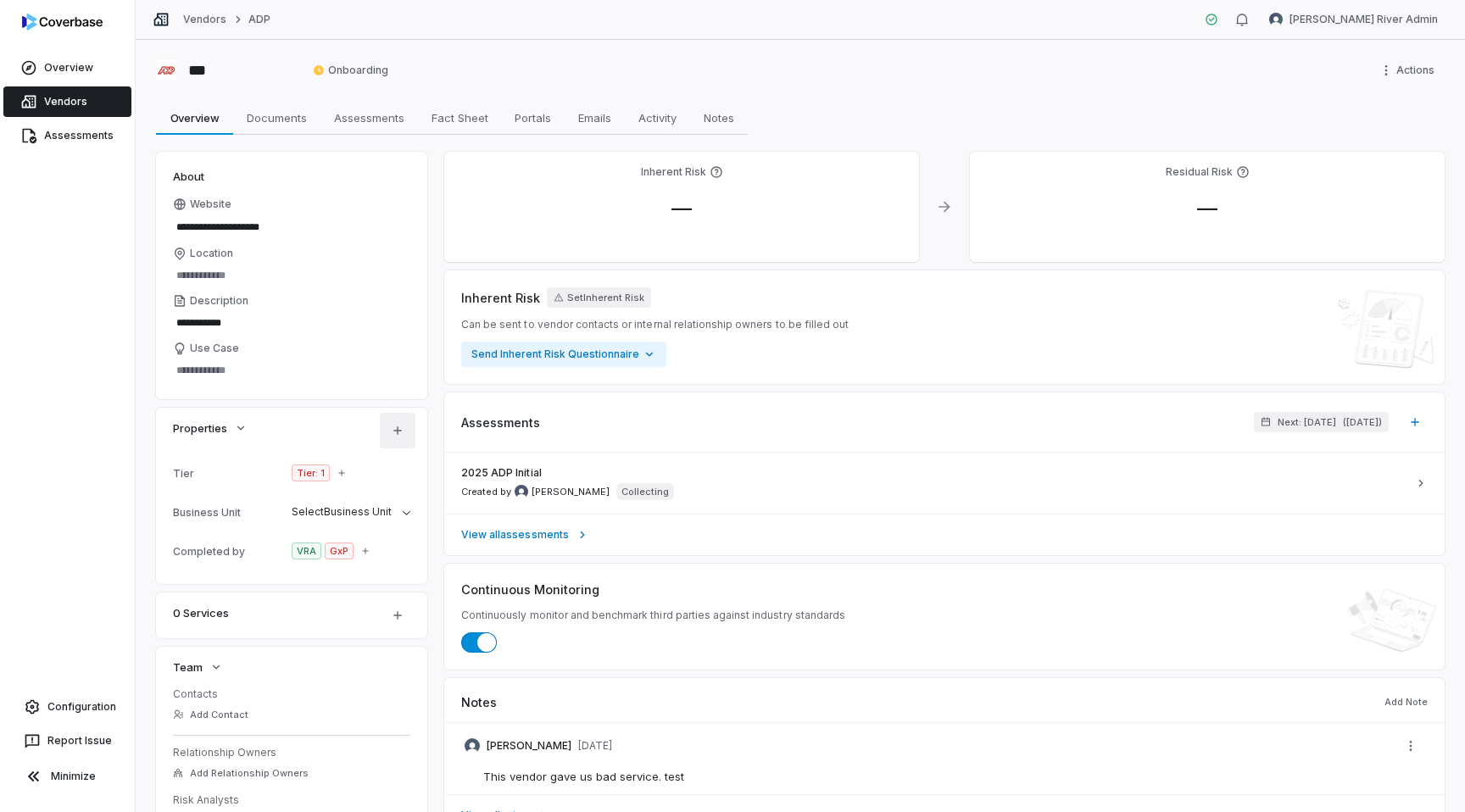
click at [395, 425] on html "**********" at bounding box center [732, 406] width 1465 height 812
click at [365, 428] on html "**********" at bounding box center [732, 406] width 1465 height 812
click at [57, 712] on link "Configuration" at bounding box center [68, 706] width 122 height 30
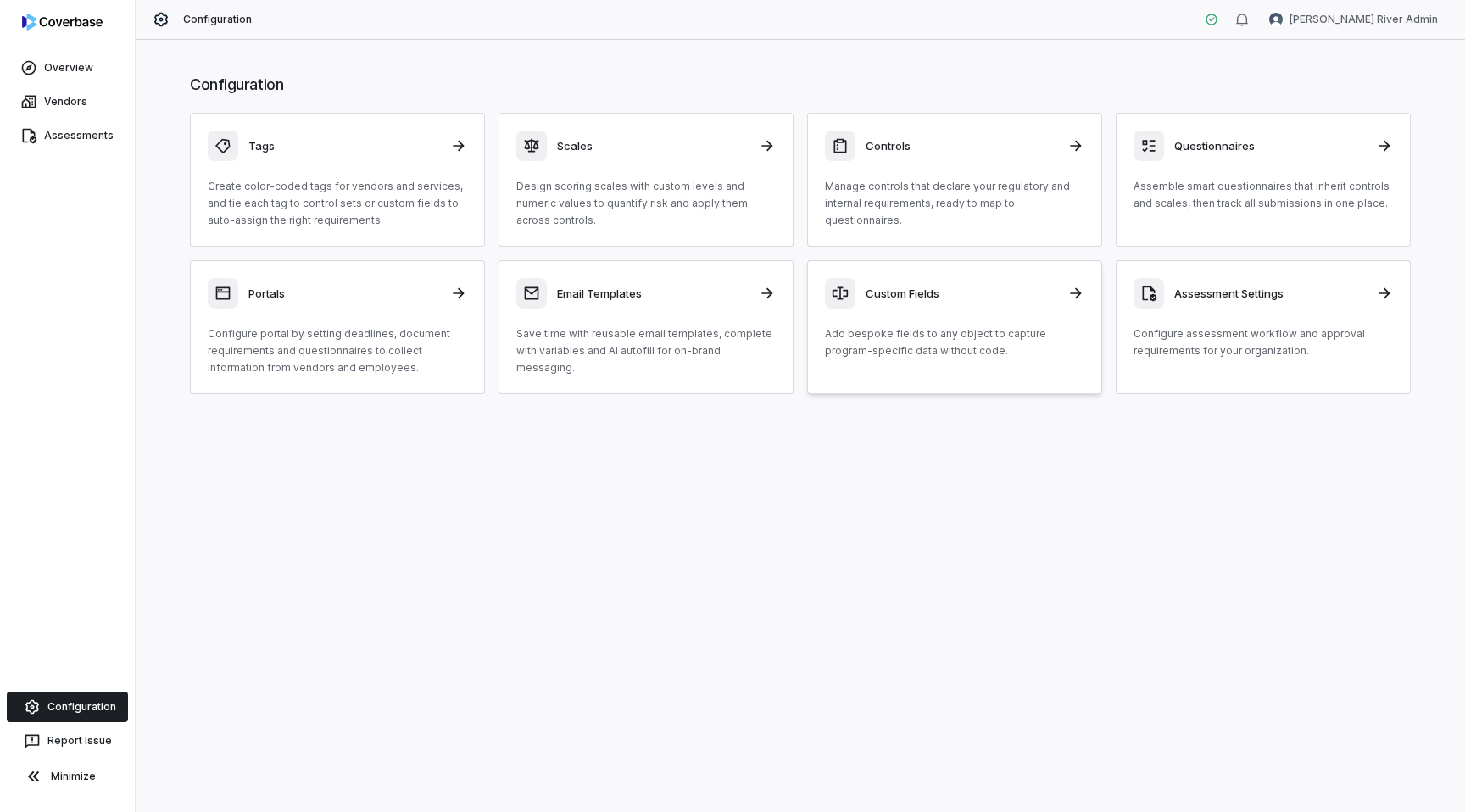
click at [999, 324] on div "Custom Fields Add bespoke fields to any object to capture program-specific data…" at bounding box center [954, 318] width 259 height 82
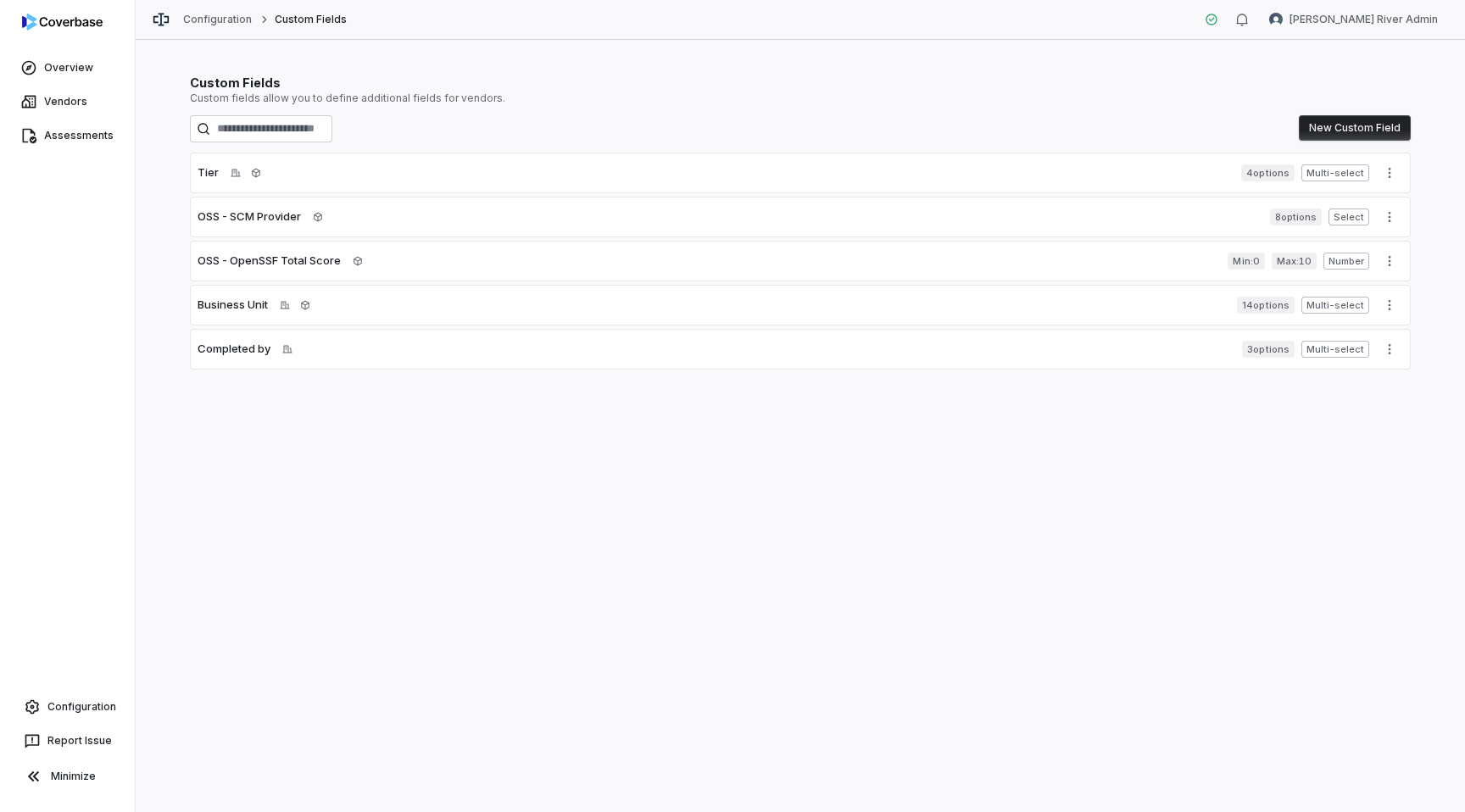
click at [1324, 123] on button "New Custom Field" at bounding box center [1354, 128] width 112 height 25
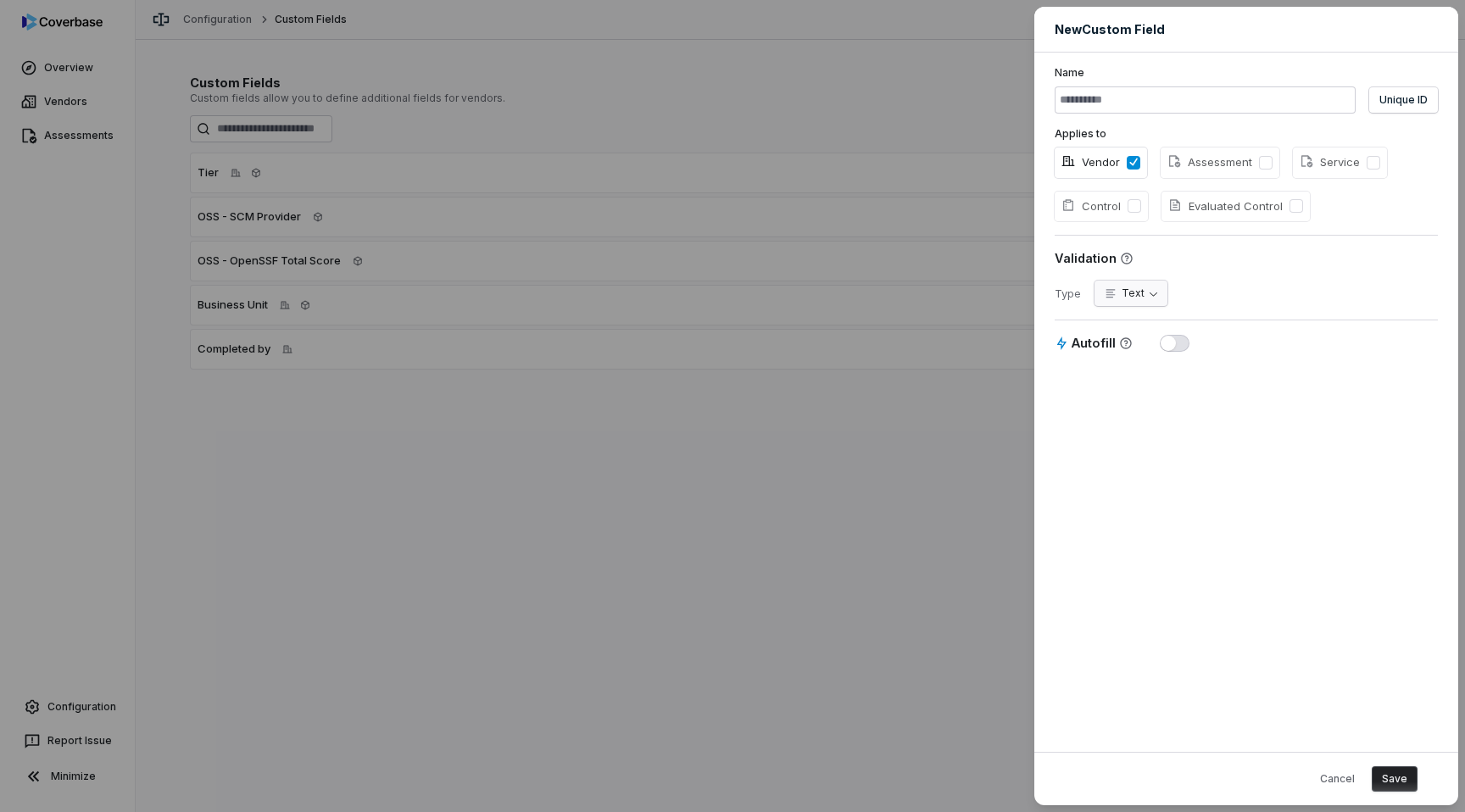
click at [1124, 295] on body "**********" at bounding box center [732, 406] width 1465 height 812
click at [1241, 280] on div "**********" at bounding box center [732, 406] width 1465 height 812
click at [1122, 294] on body "**********" at bounding box center [732, 406] width 1465 height 812
click at [1255, 291] on div "**********" at bounding box center [732, 406] width 1465 height 812
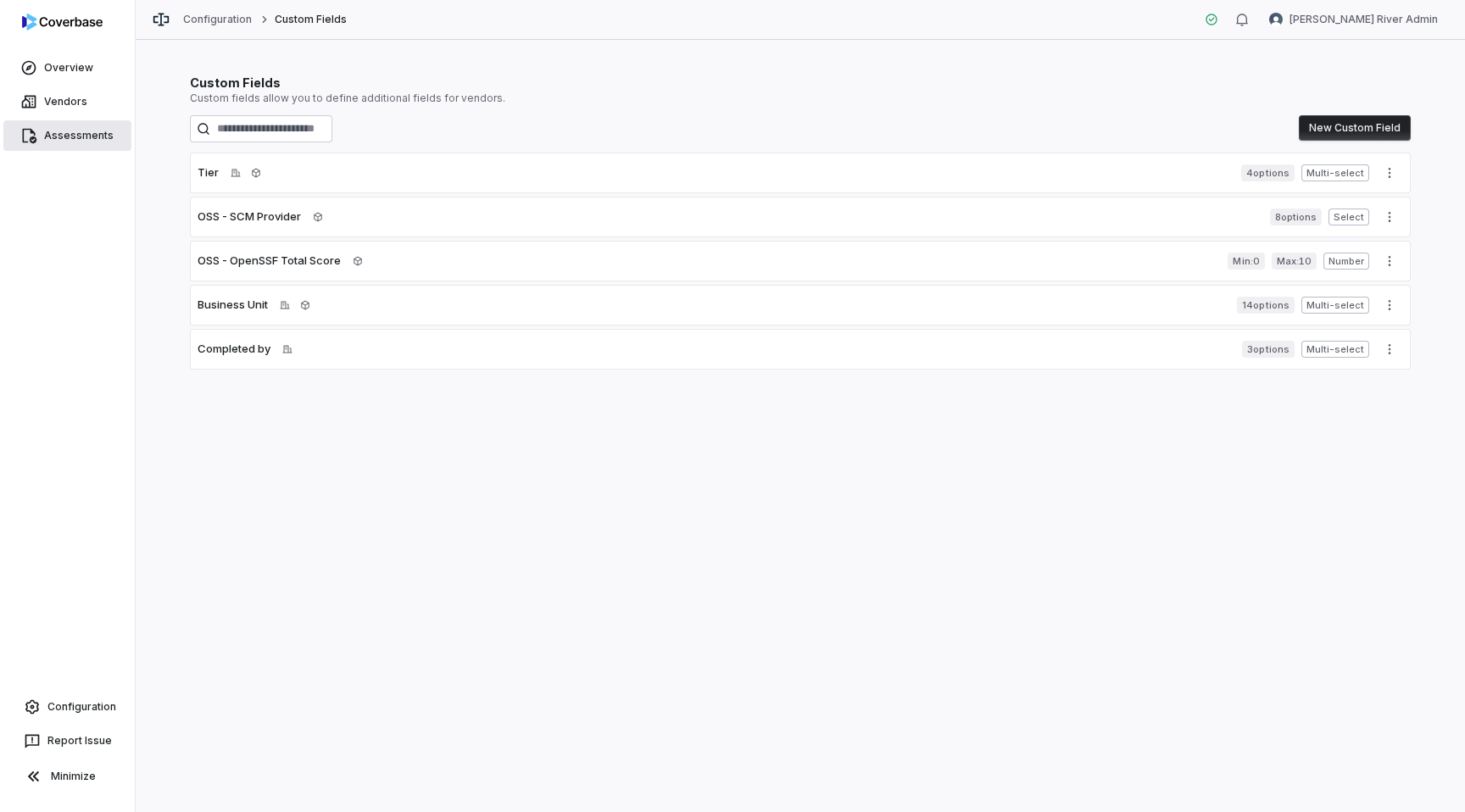
click at [68, 130] on link "Assessments" at bounding box center [67, 135] width 128 height 30
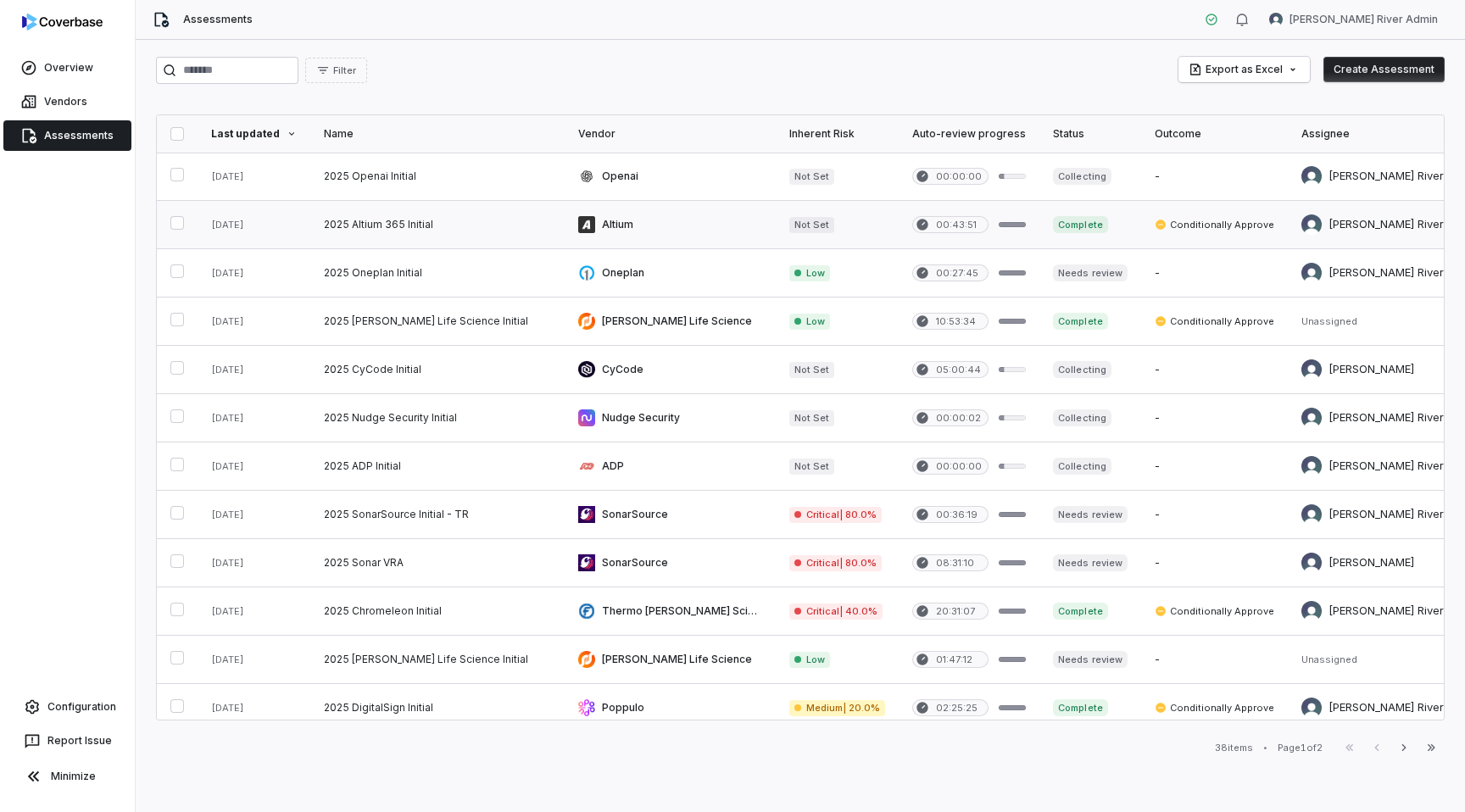
click at [406, 220] on link at bounding box center [437, 224] width 254 height 48
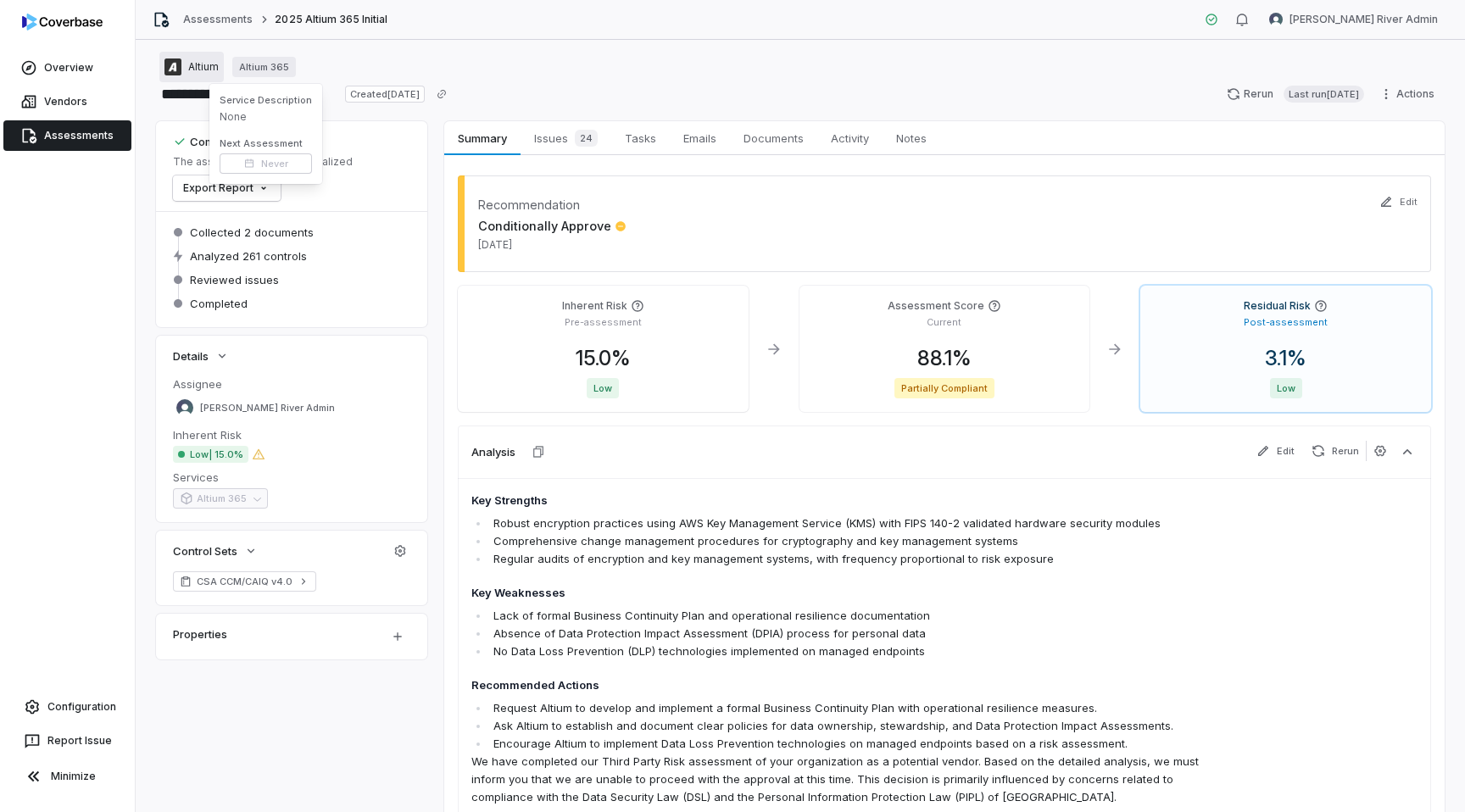
click at [205, 63] on span "Altium" at bounding box center [203, 67] width 30 height 14
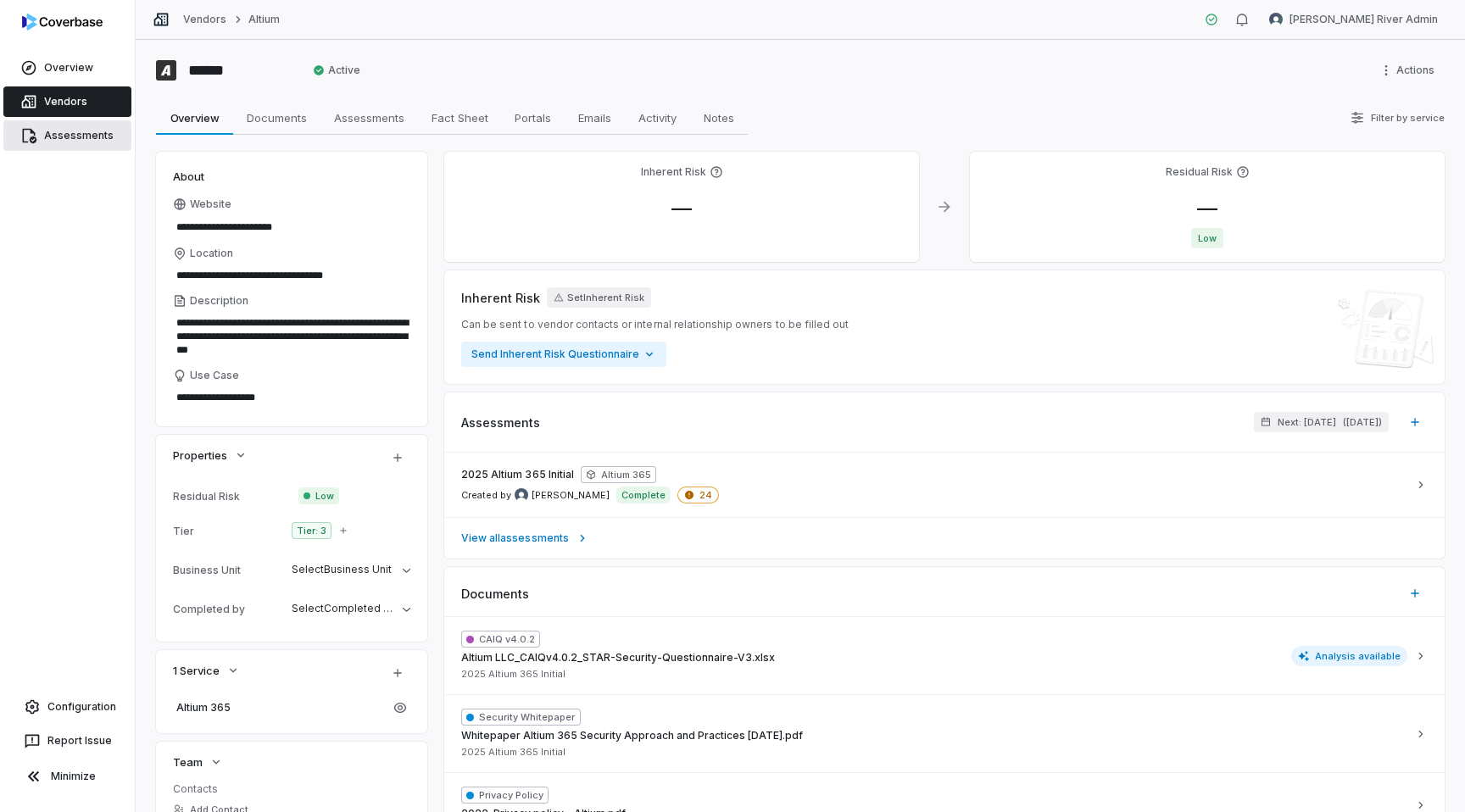
click at [59, 128] on link "Assessments" at bounding box center [67, 135] width 128 height 30
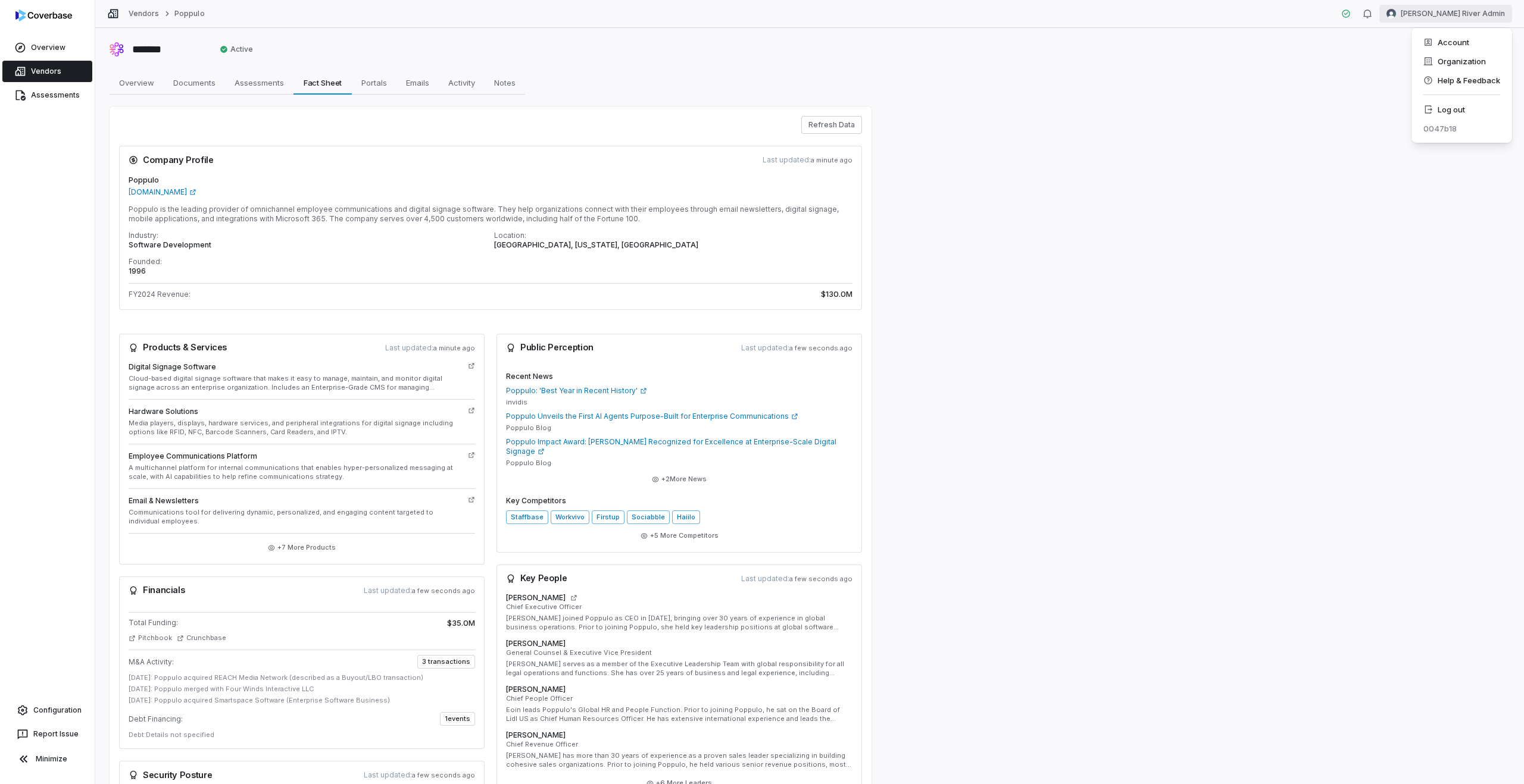
click at [1429, 19] on html "Overview Vendors Assessments Configuration Report Issue Minimize Vendors Poppul…" at bounding box center [762, 392] width 1524 height 784
click at [1458, 113] on div "Log out" at bounding box center [1461, 109] width 91 height 19
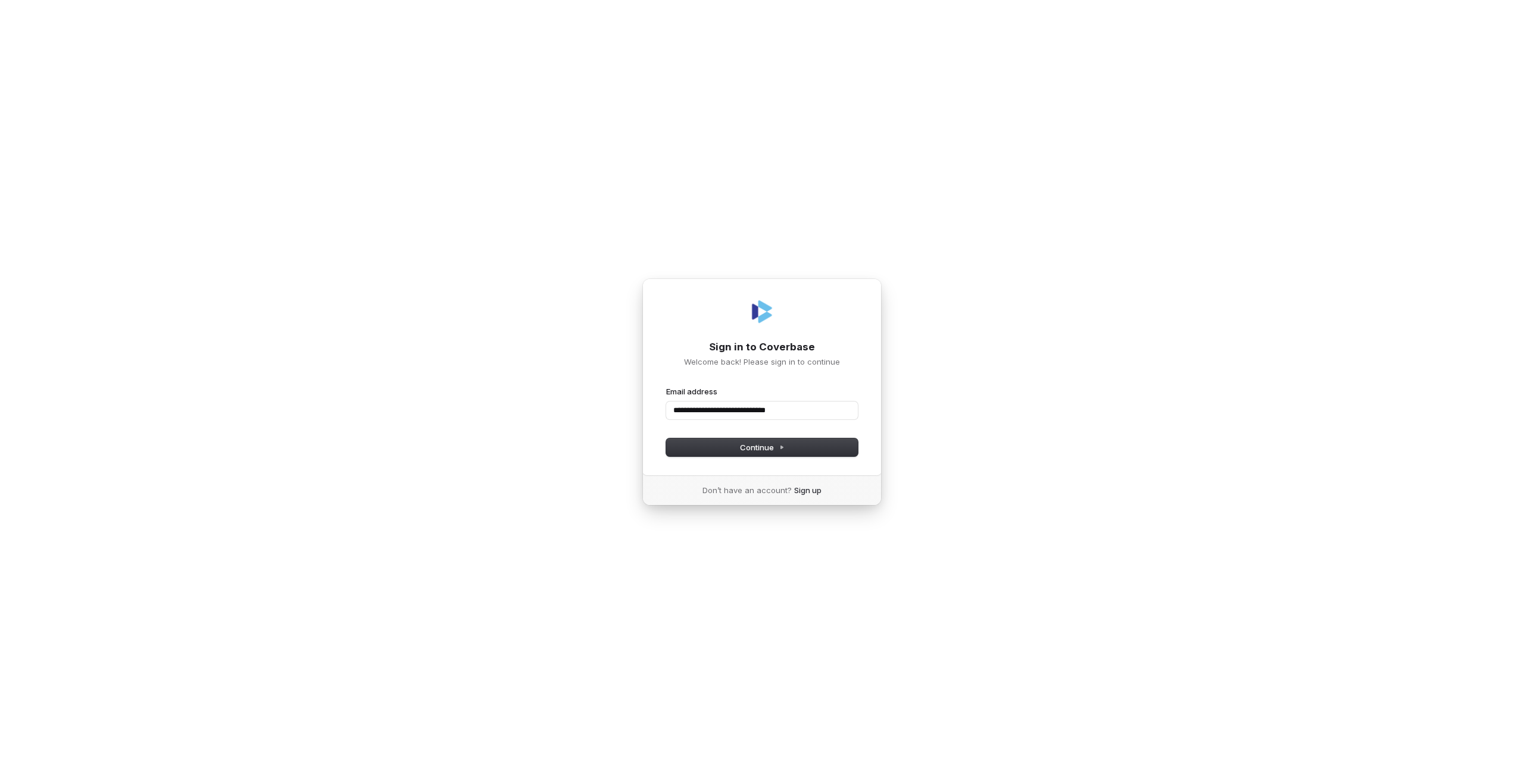
type input "**********"
